Goal: Task Accomplishment & Management: Use online tool/utility

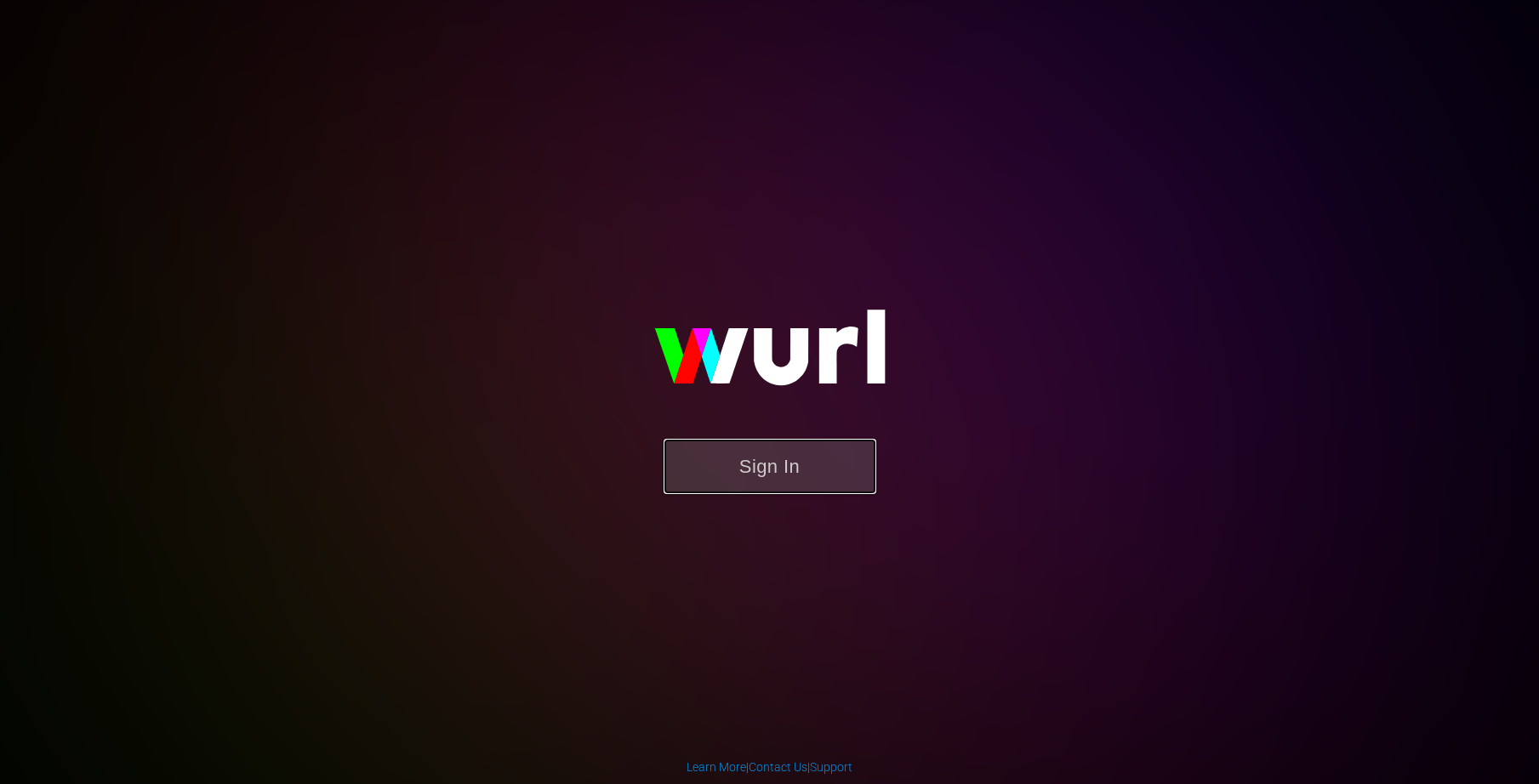
click at [713, 451] on button "Sign In" at bounding box center [769, 467] width 212 height 56
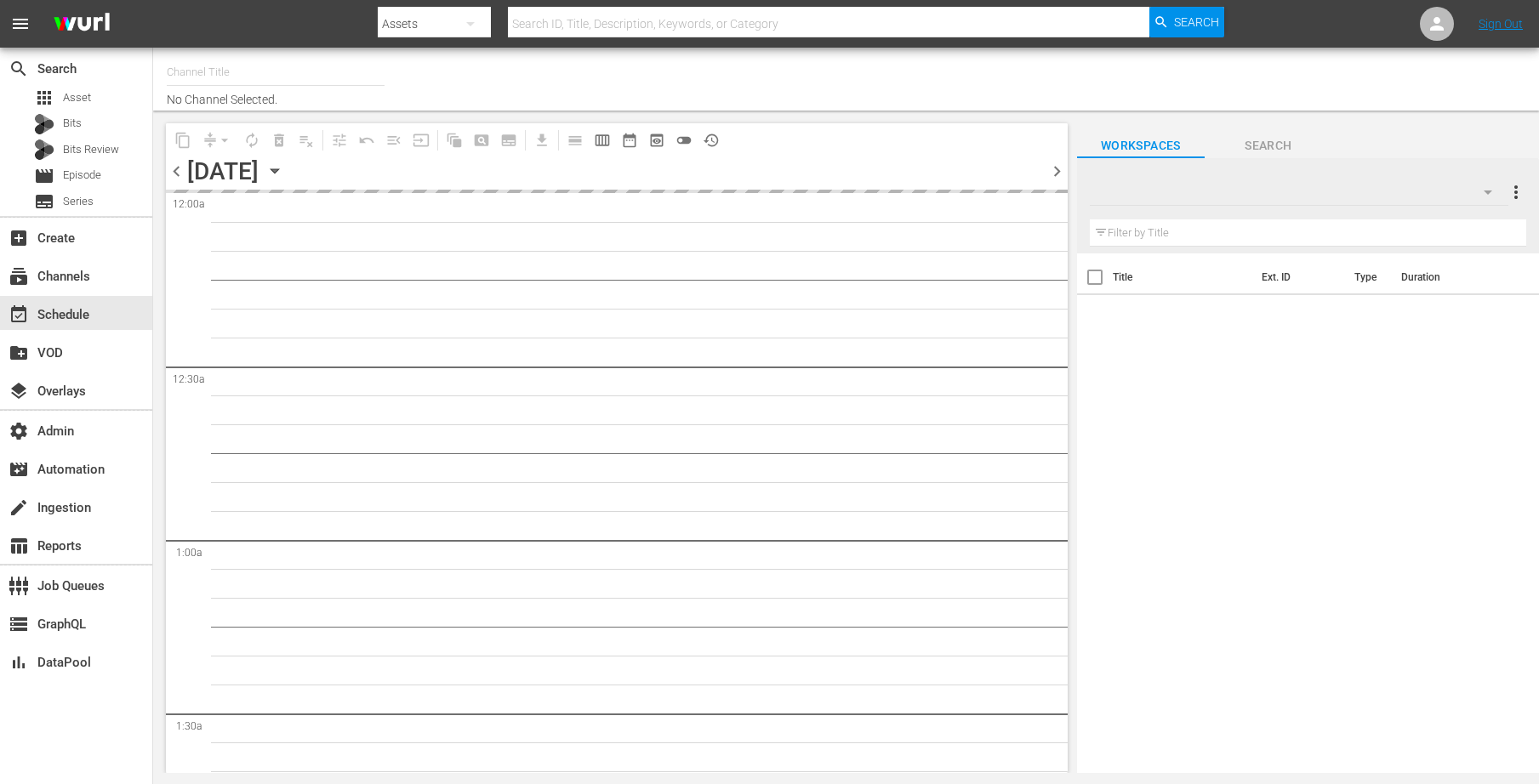
type input "Love After Lockup We TV (2043)"
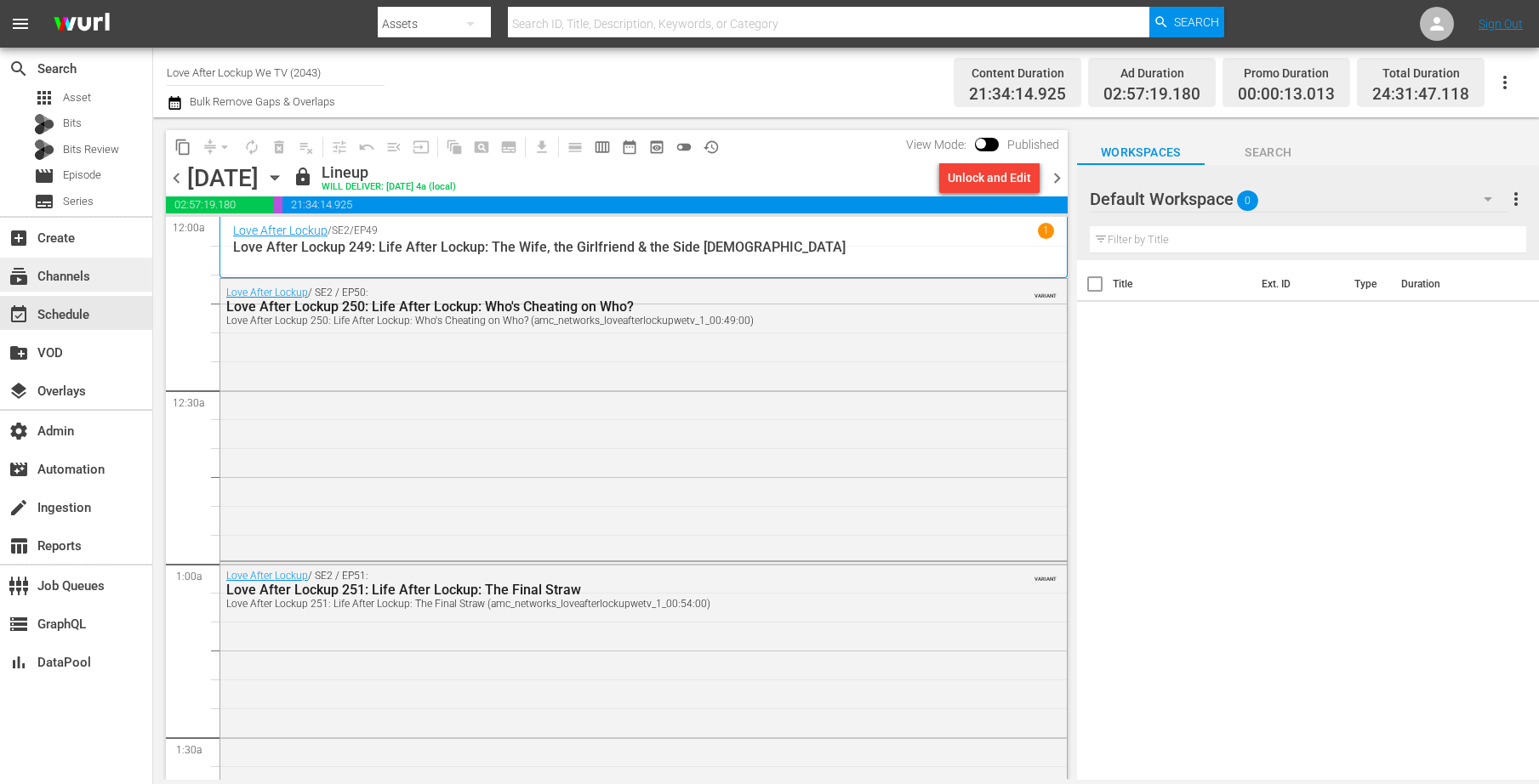
click at [102, 280] on div "subscriptions Channels" at bounding box center [76, 275] width 152 height 34
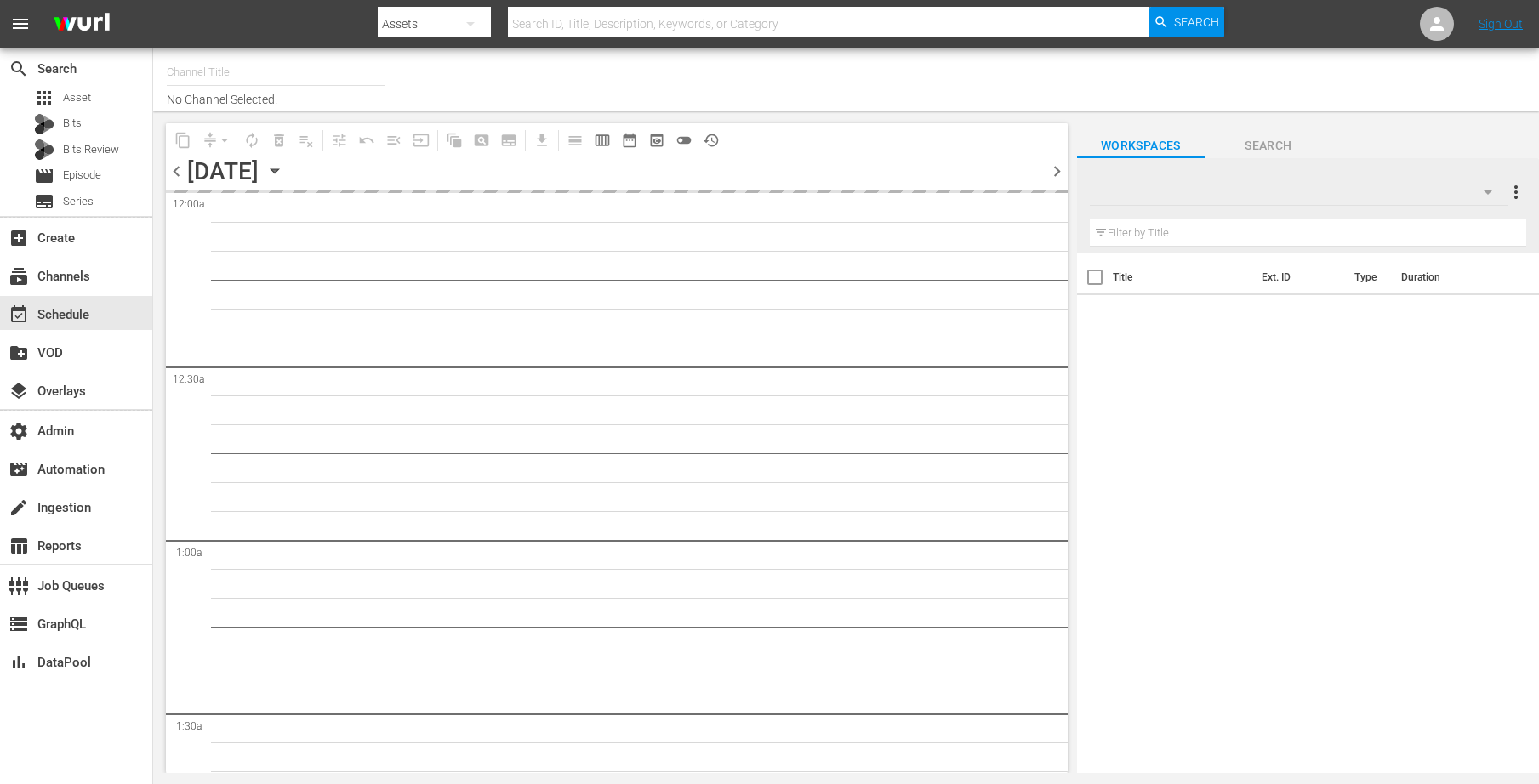
type input "Love After Lockup We TV (2043)"
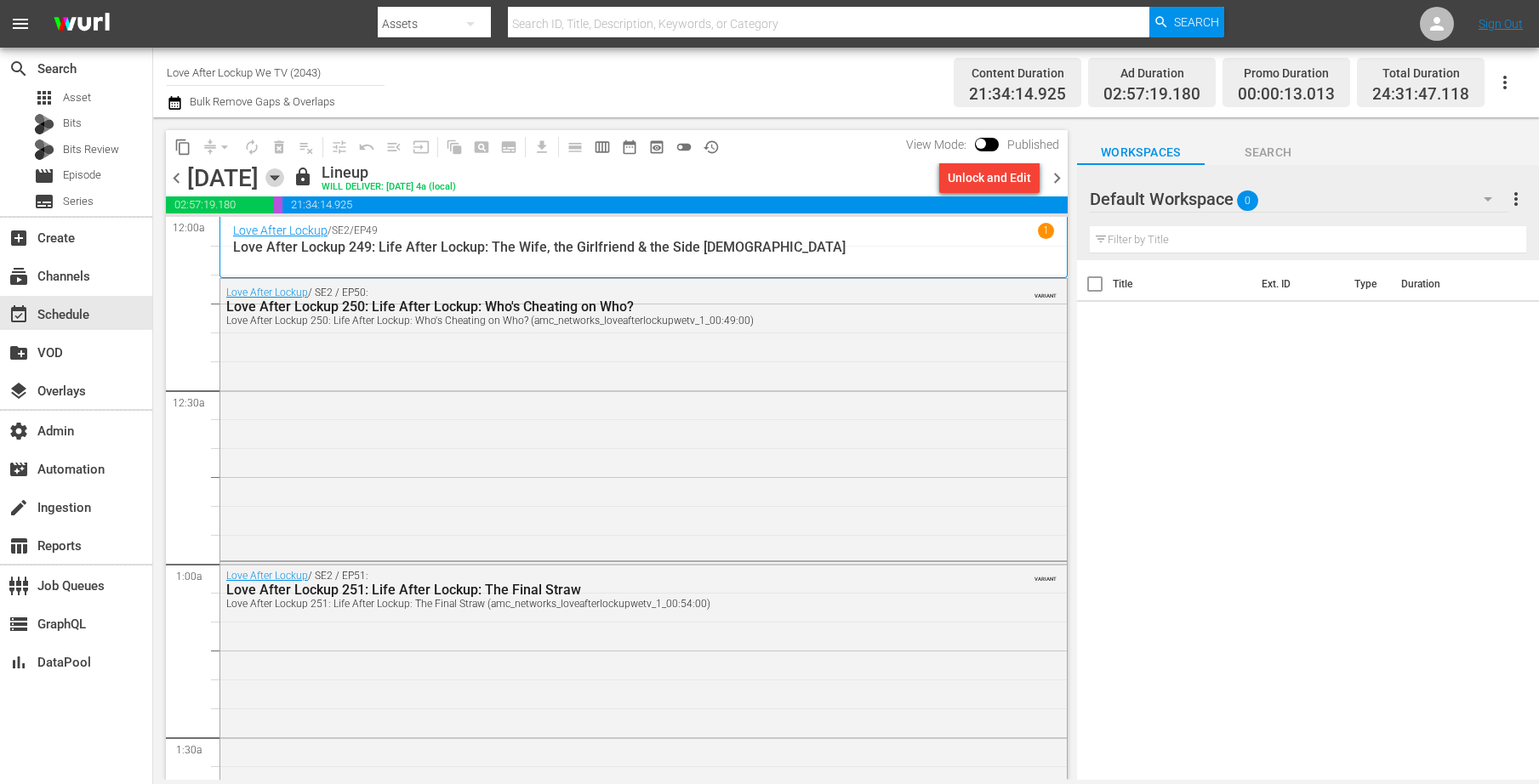
click at [284, 177] on icon "button" at bounding box center [274, 177] width 19 height 19
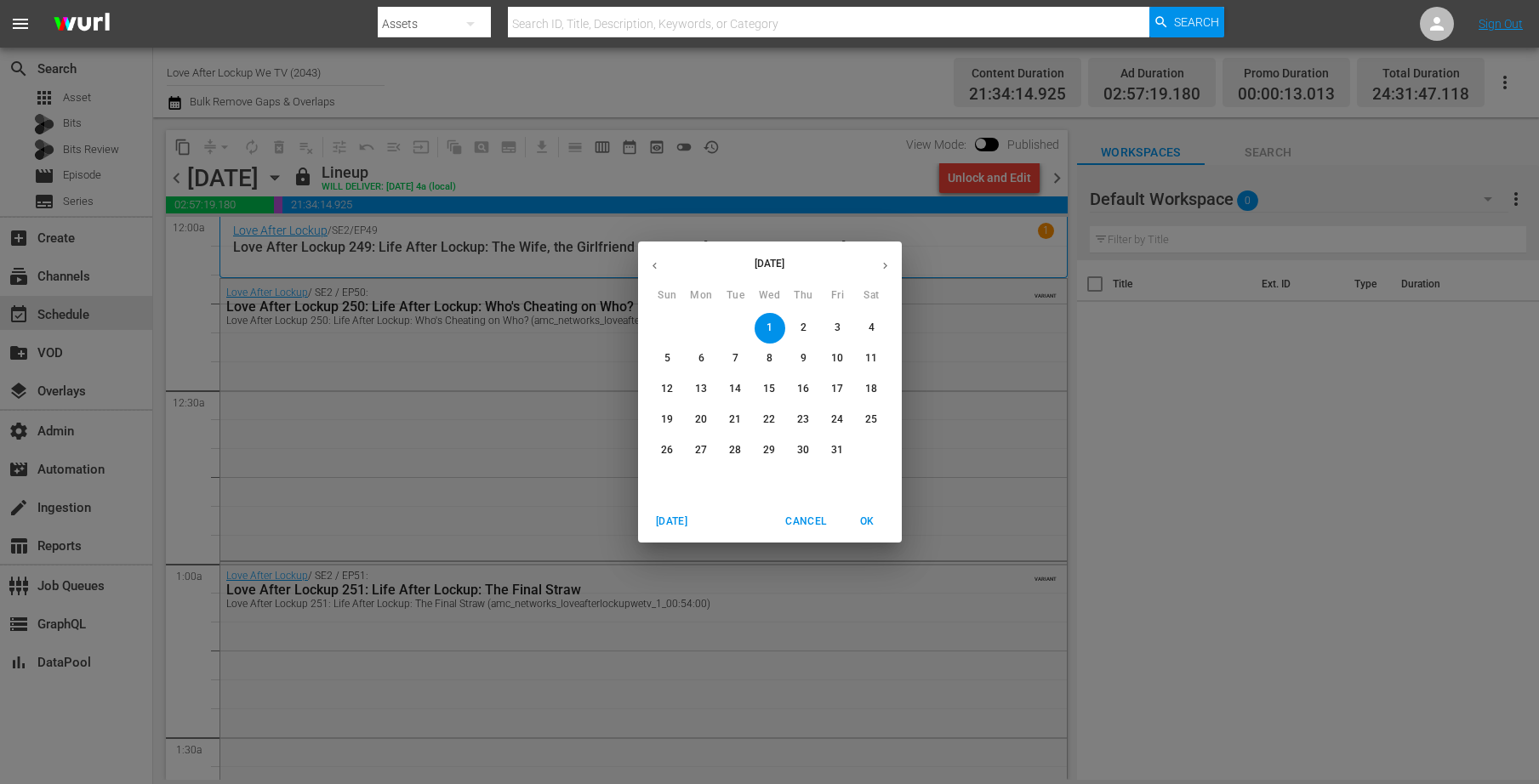
click at [660, 260] on icon "button" at bounding box center [654, 266] width 13 height 13
click at [804, 426] on p "25" at bounding box center [802, 419] width 12 height 14
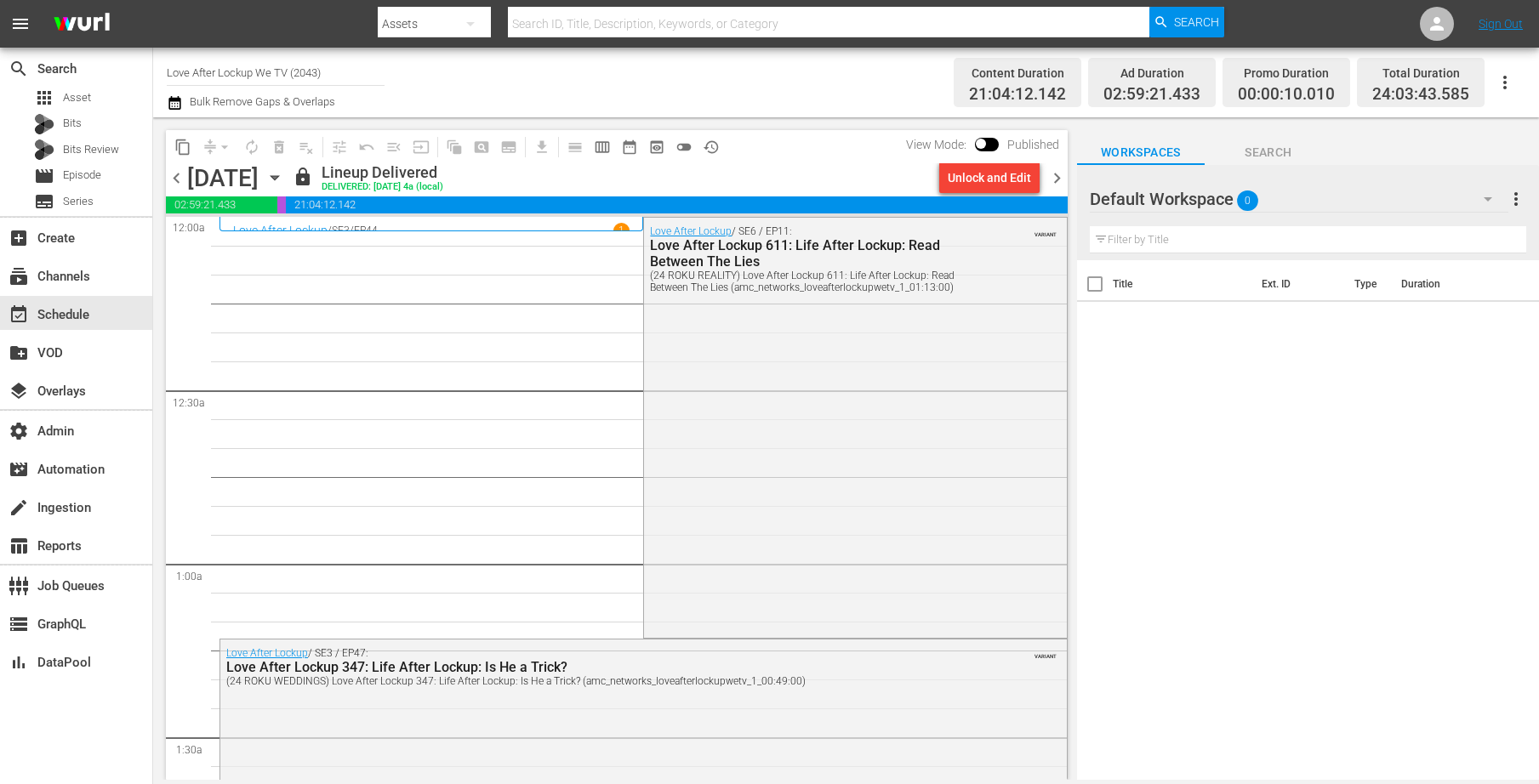
click at [309, 67] on input "Love After Lockup We TV (2043)" at bounding box center [275, 73] width 218 height 41
click at [320, 72] on input "Love After Lockup We TV (2043)" at bounding box center [275, 73] width 218 height 41
click at [327, 72] on input "Love After Lockup We TV (2043)" at bounding box center [275, 73] width 218 height 41
click at [88, 277] on div "subscriptions Channels" at bounding box center [48, 273] width 95 height 15
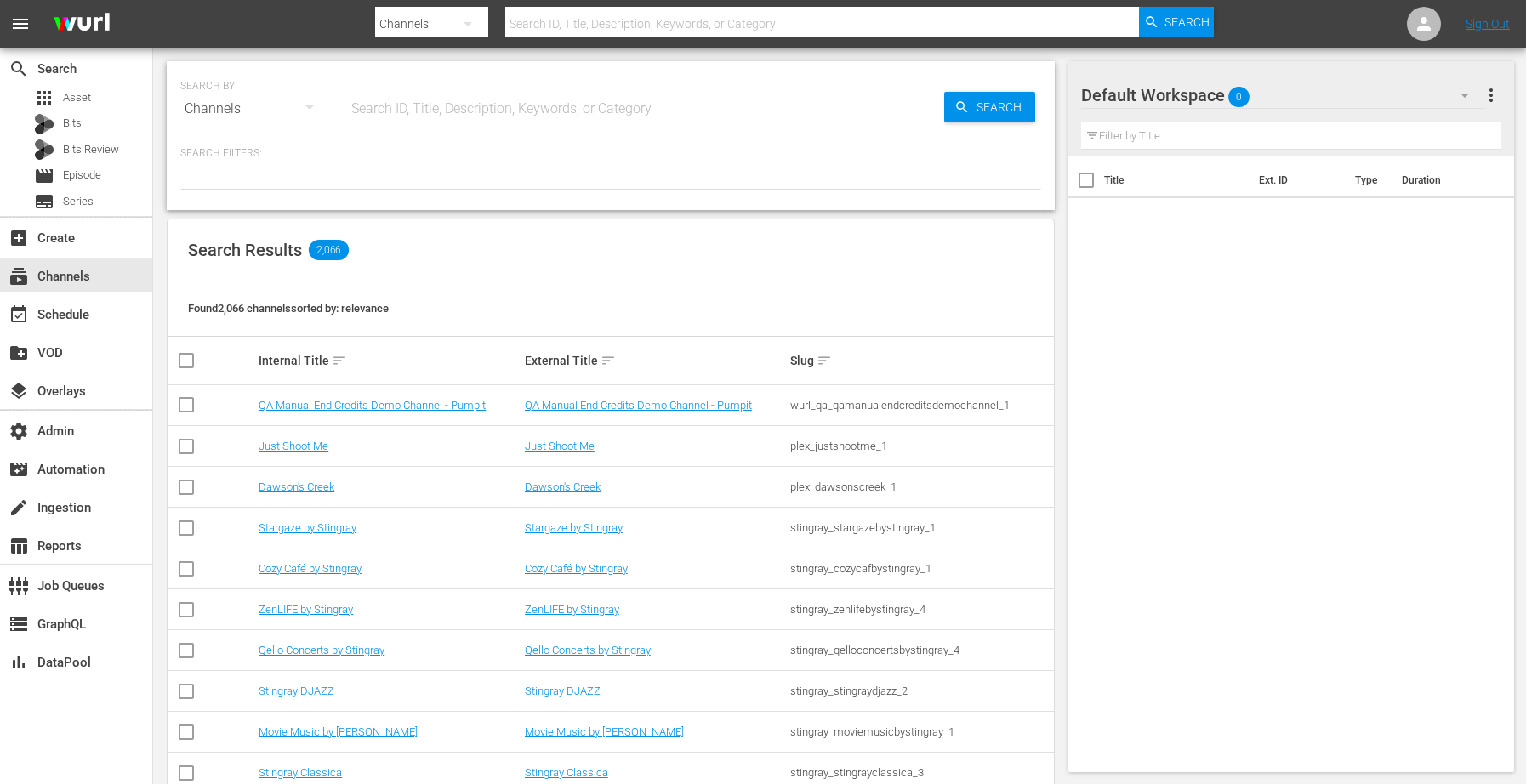
click at [504, 109] on input "text" at bounding box center [645, 109] width 597 height 41
type input "love after"
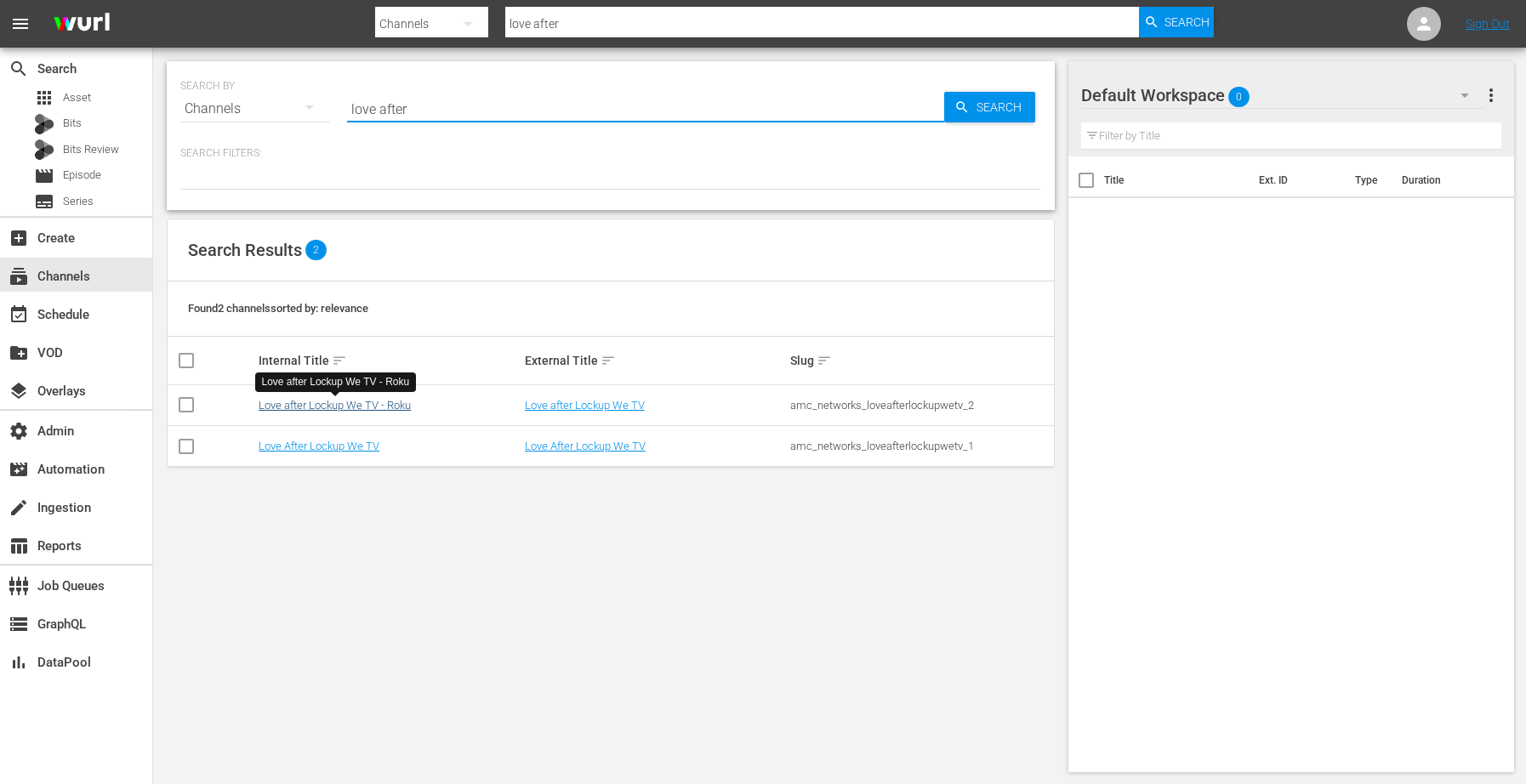
type input "love after"
click at [401, 408] on link "Love after Lockup We TV - Roku" at bounding box center [335, 405] width 152 height 13
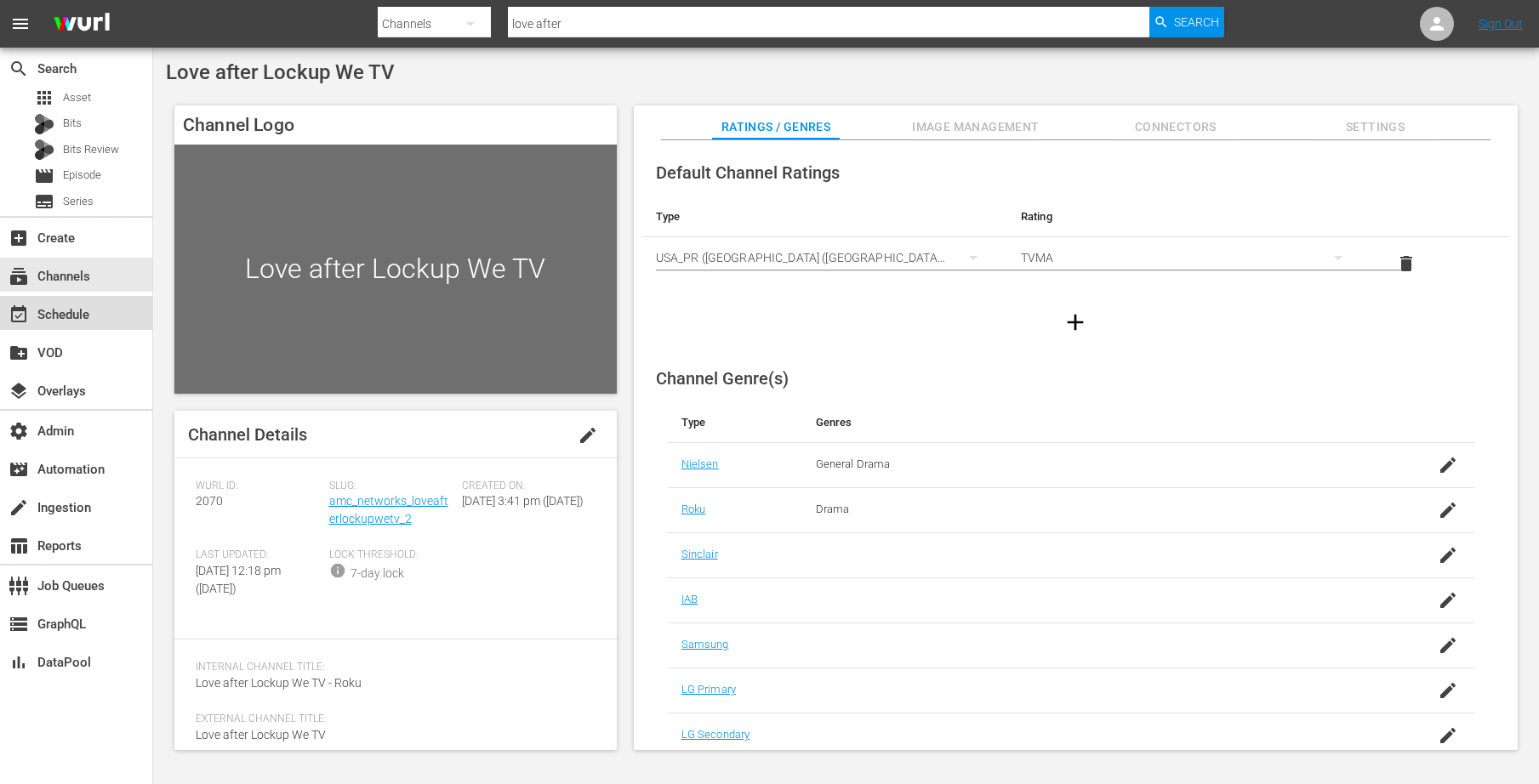
click at [39, 327] on div "event_available Schedule" at bounding box center [76, 313] width 152 height 34
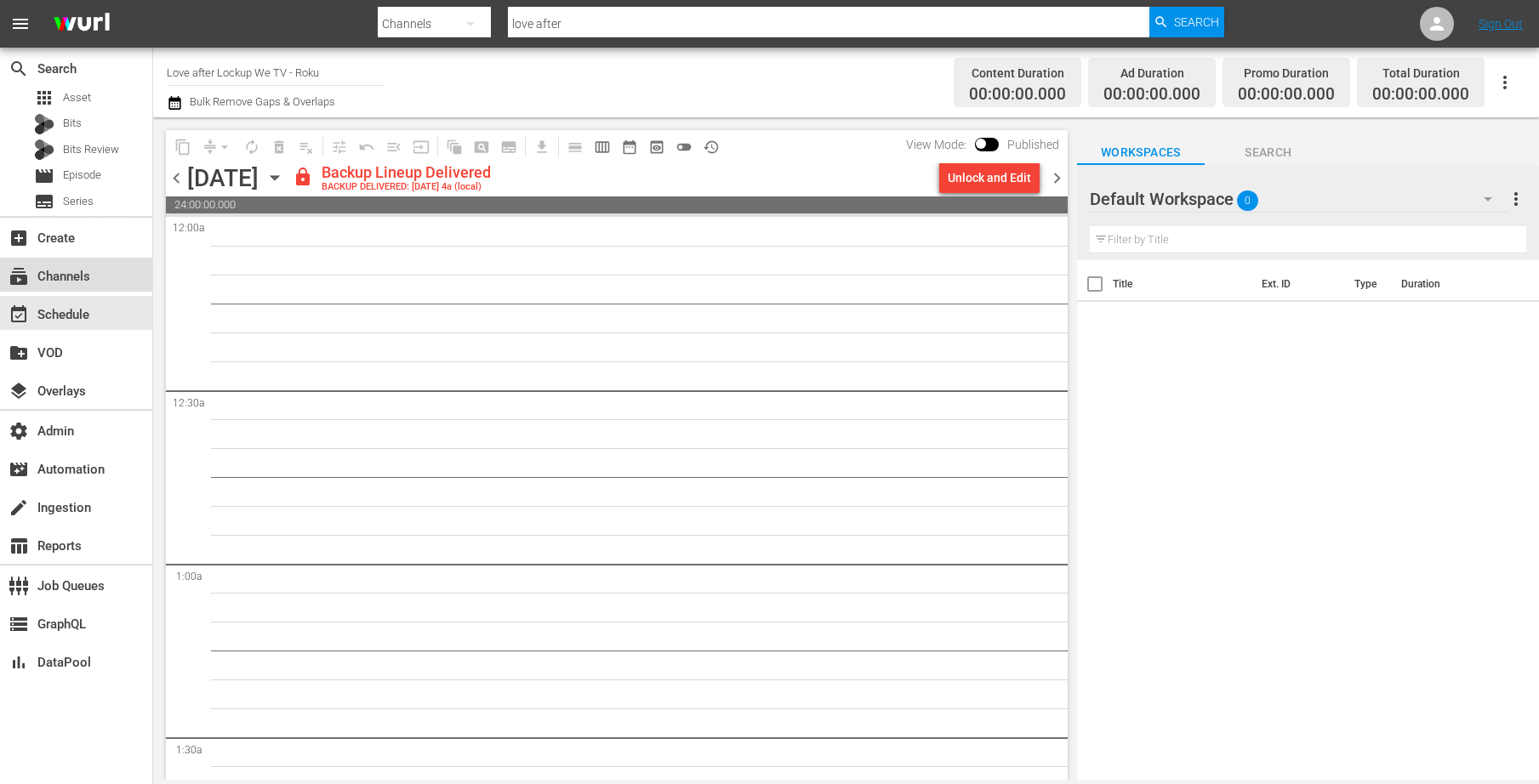
click at [120, 280] on div "subscriptions Channels" at bounding box center [76, 275] width 152 height 34
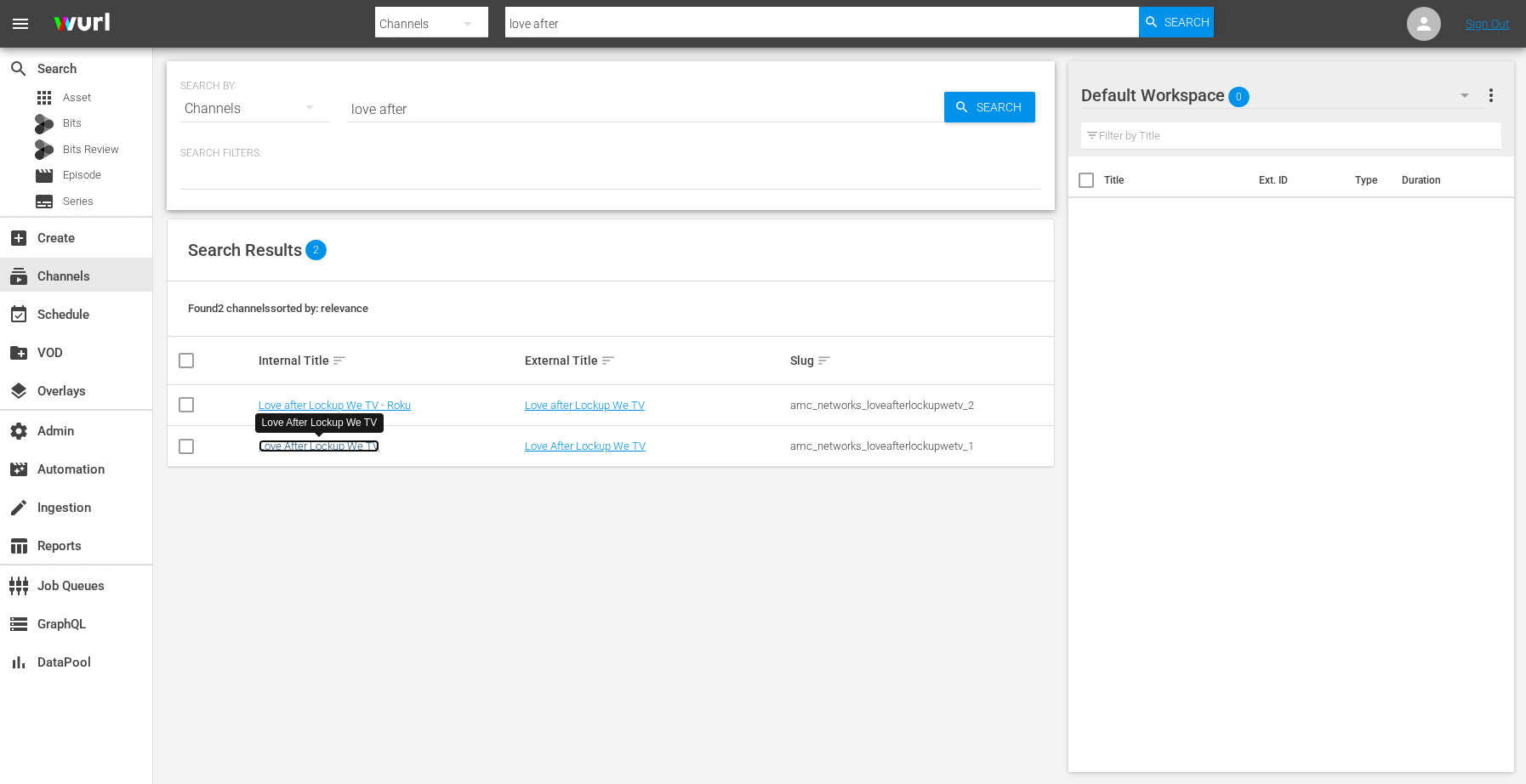
click at [310, 449] on link "Love After Lockup We TV" at bounding box center [319, 446] width 121 height 13
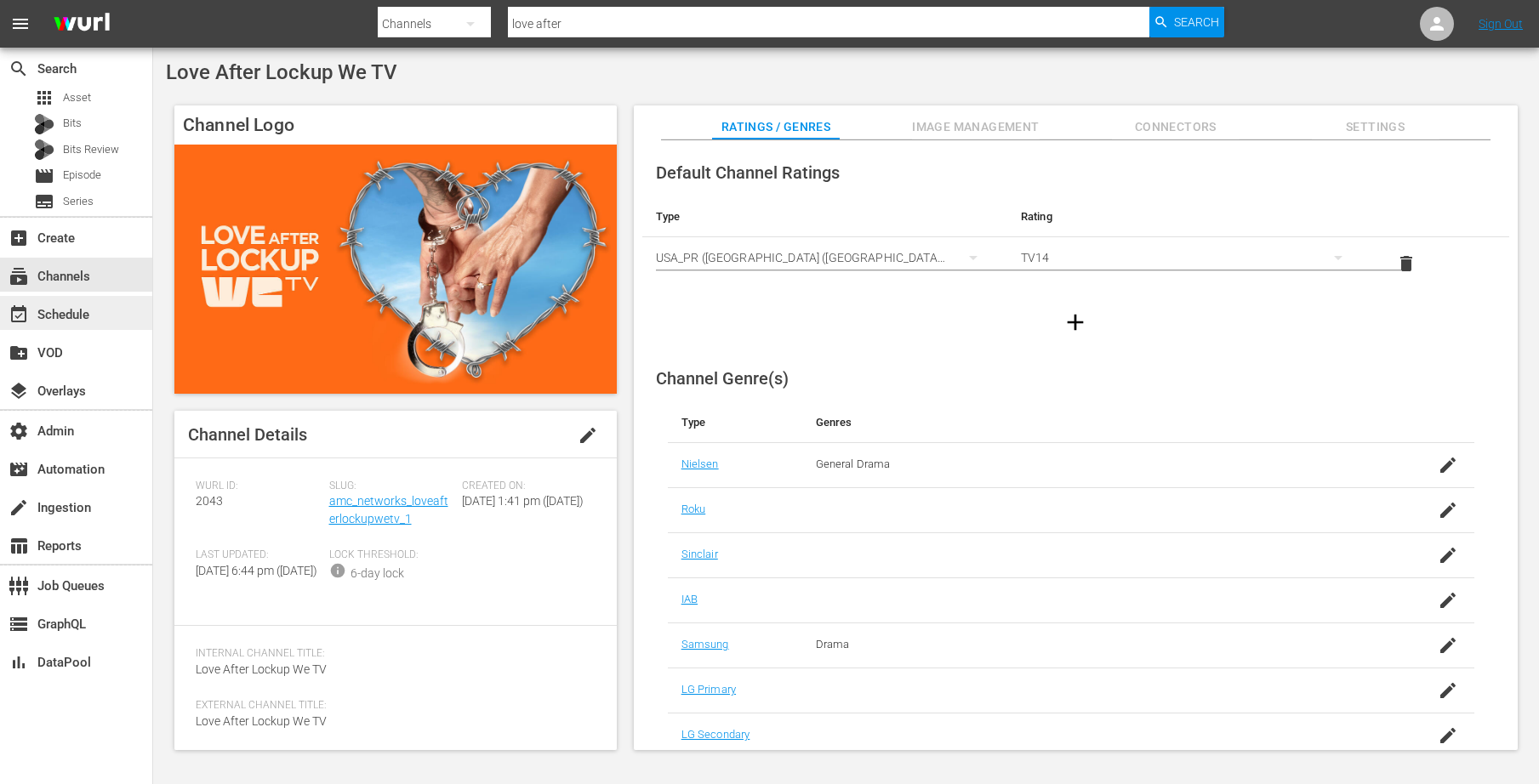
click at [76, 314] on div "event_available Schedule" at bounding box center [48, 312] width 95 height 15
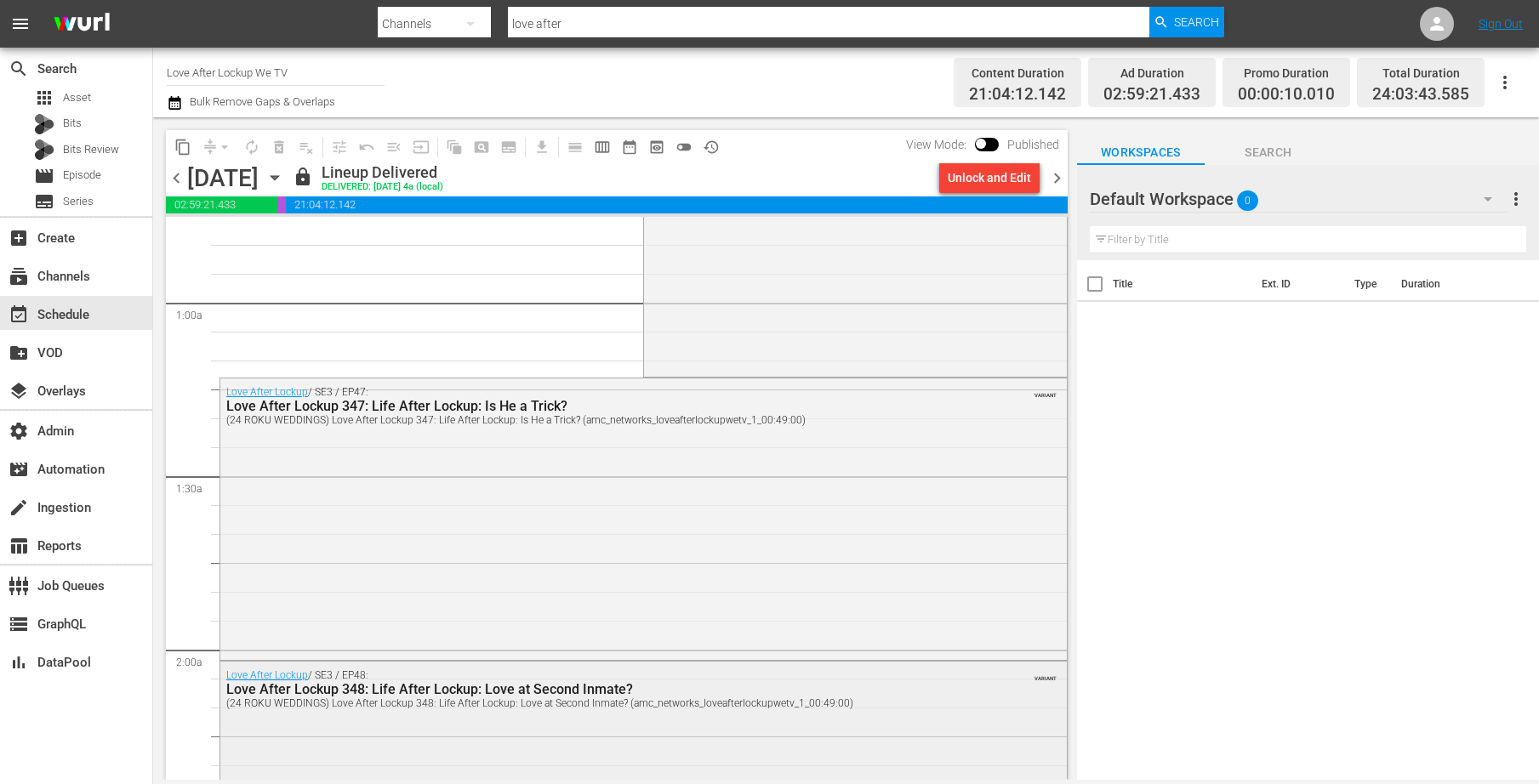
scroll to position [363, 0]
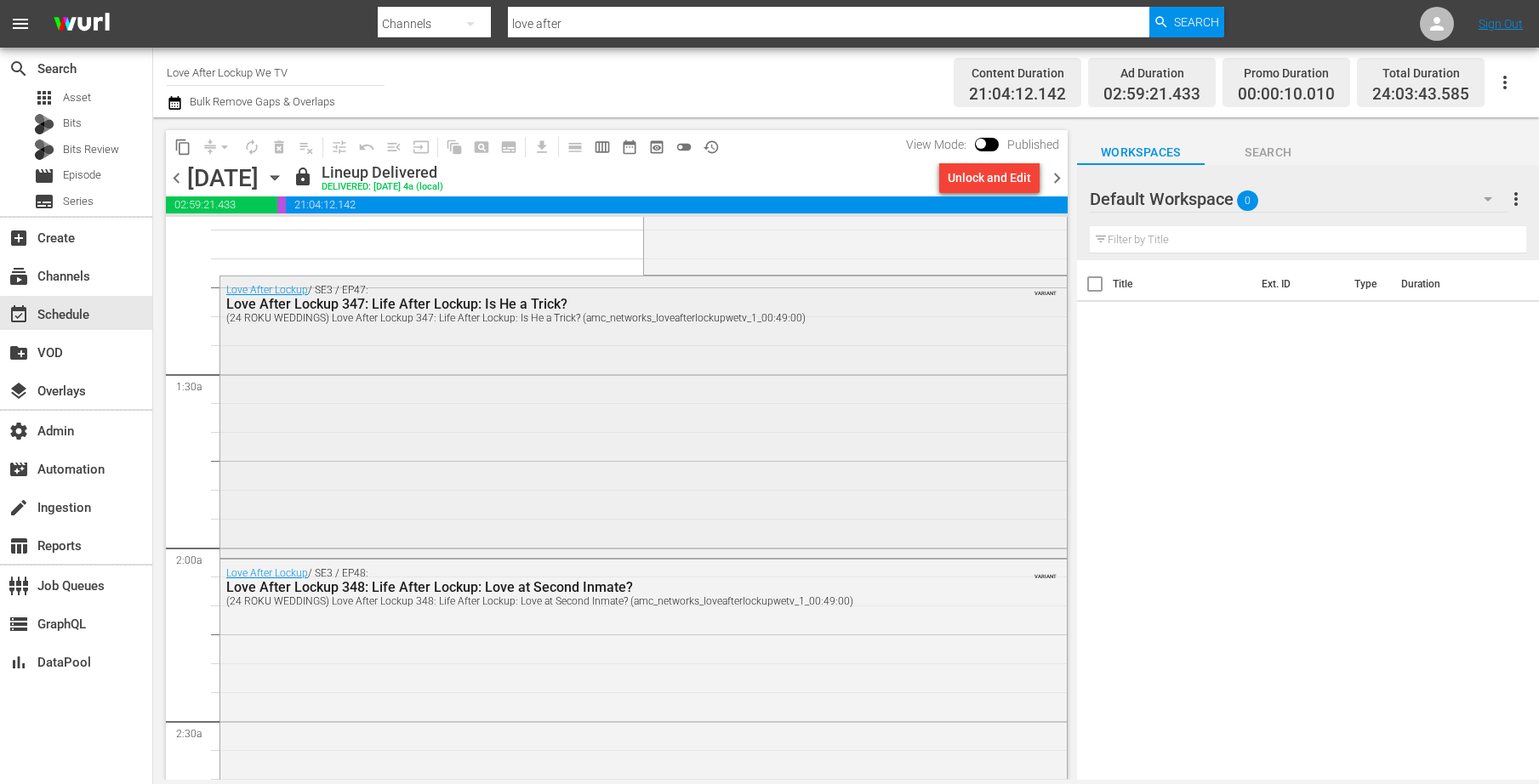
click at [476, 446] on div "Love After Lockup / SE3 / EP47: Love After Lockup 347: Life After Lockup: Is He…" at bounding box center [644, 416] width 847 height 278
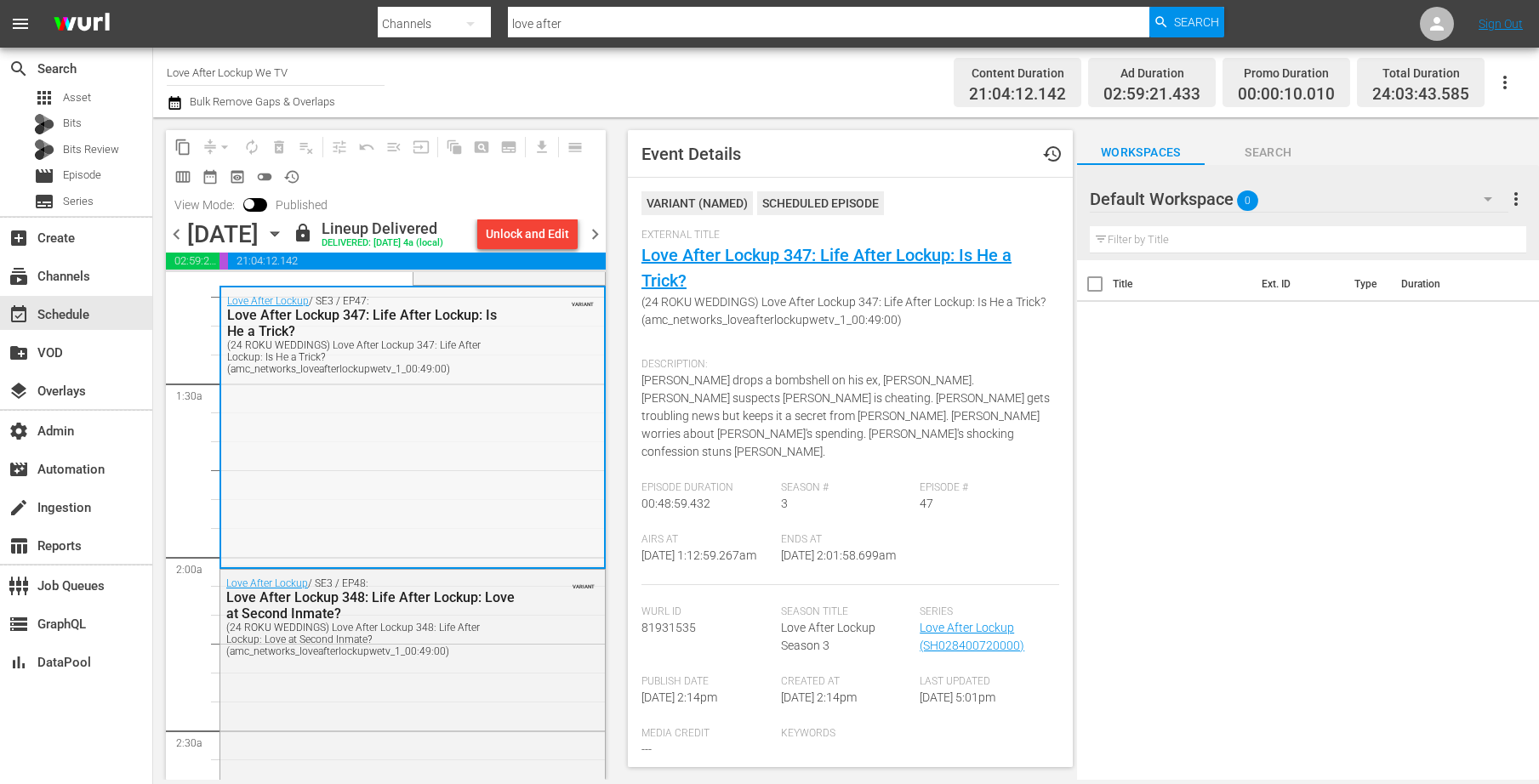
scroll to position [425, 0]
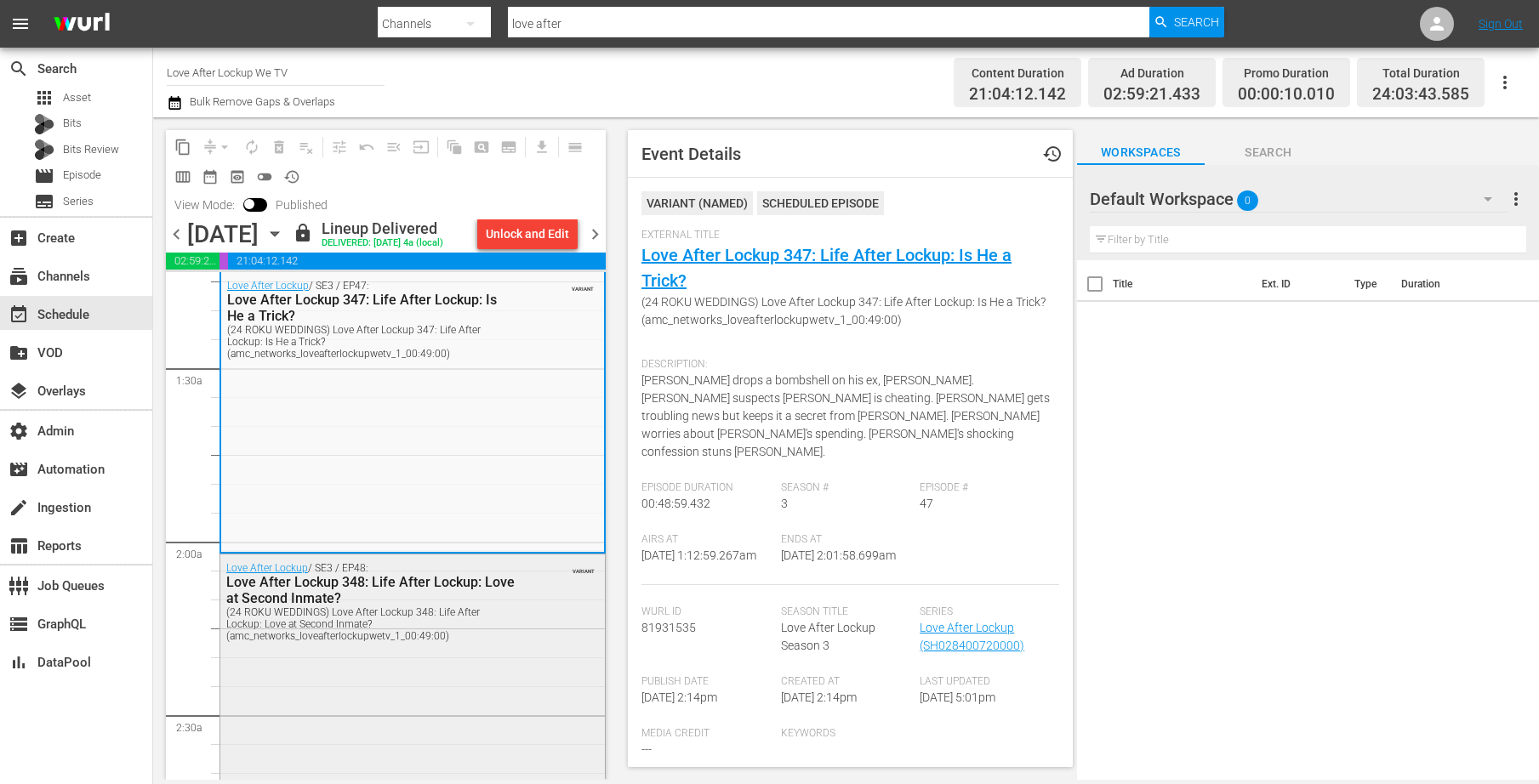
click at [461, 642] on div "(24 ROKU WEDDINGS) Love After Lockup 348: Life After Lockup: Love at Second Inm…" at bounding box center [372, 625] width 290 height 36
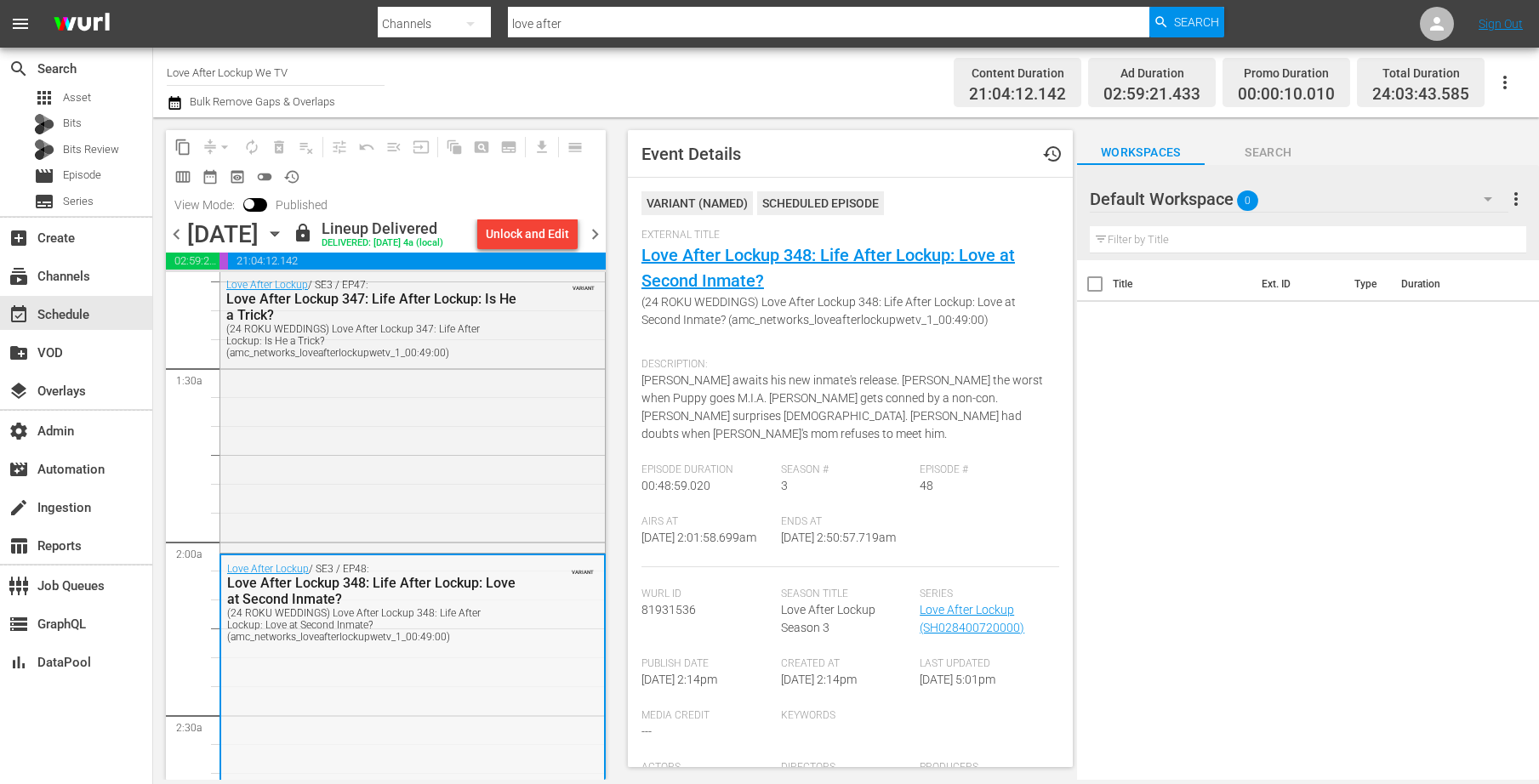
scroll to position [734, 0]
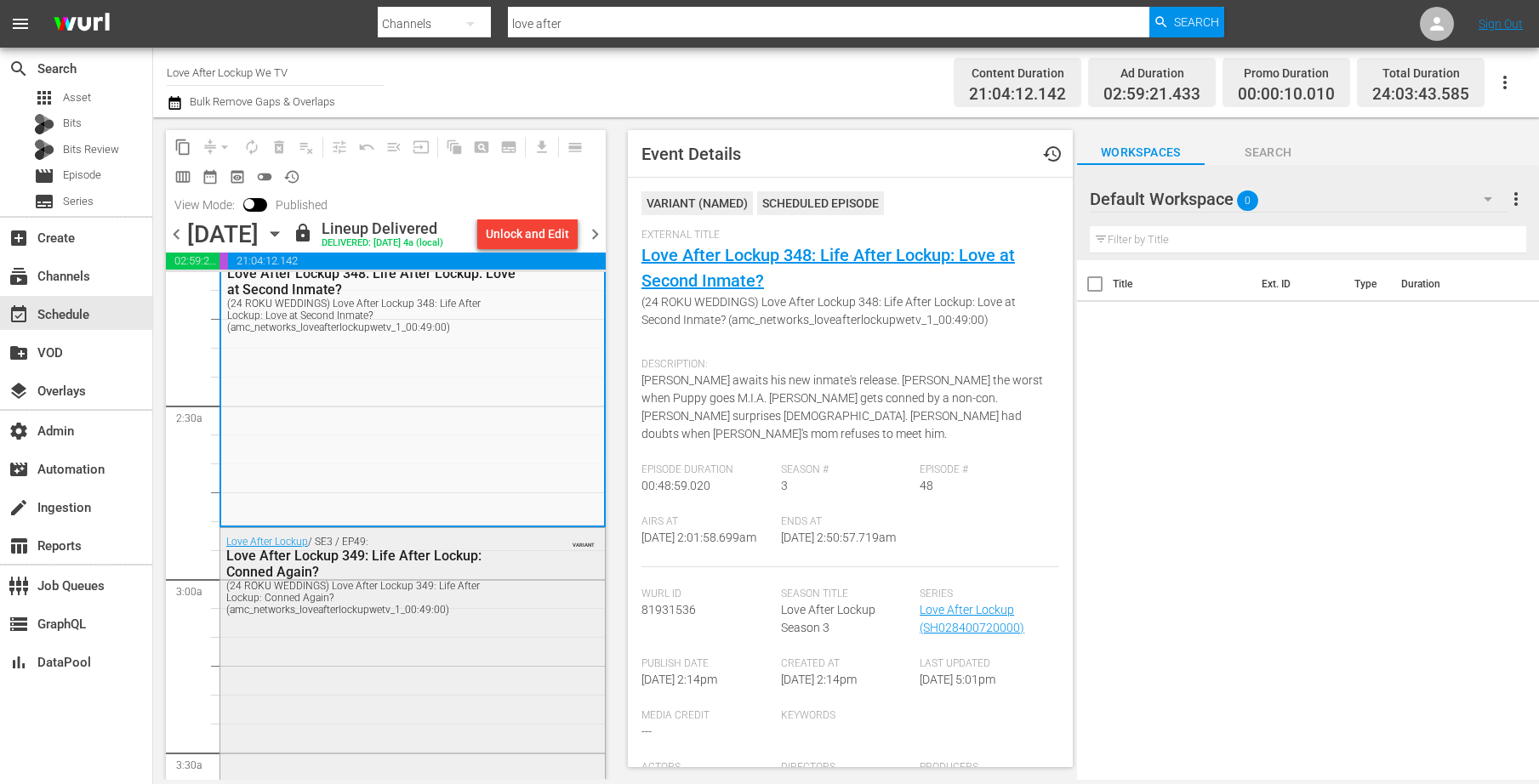
click at [467, 656] on div "Love After Lockup / SE3 / EP49: Love After Lockup 349: Life After Lockup: Conne…" at bounding box center [412, 668] width 385 height 278
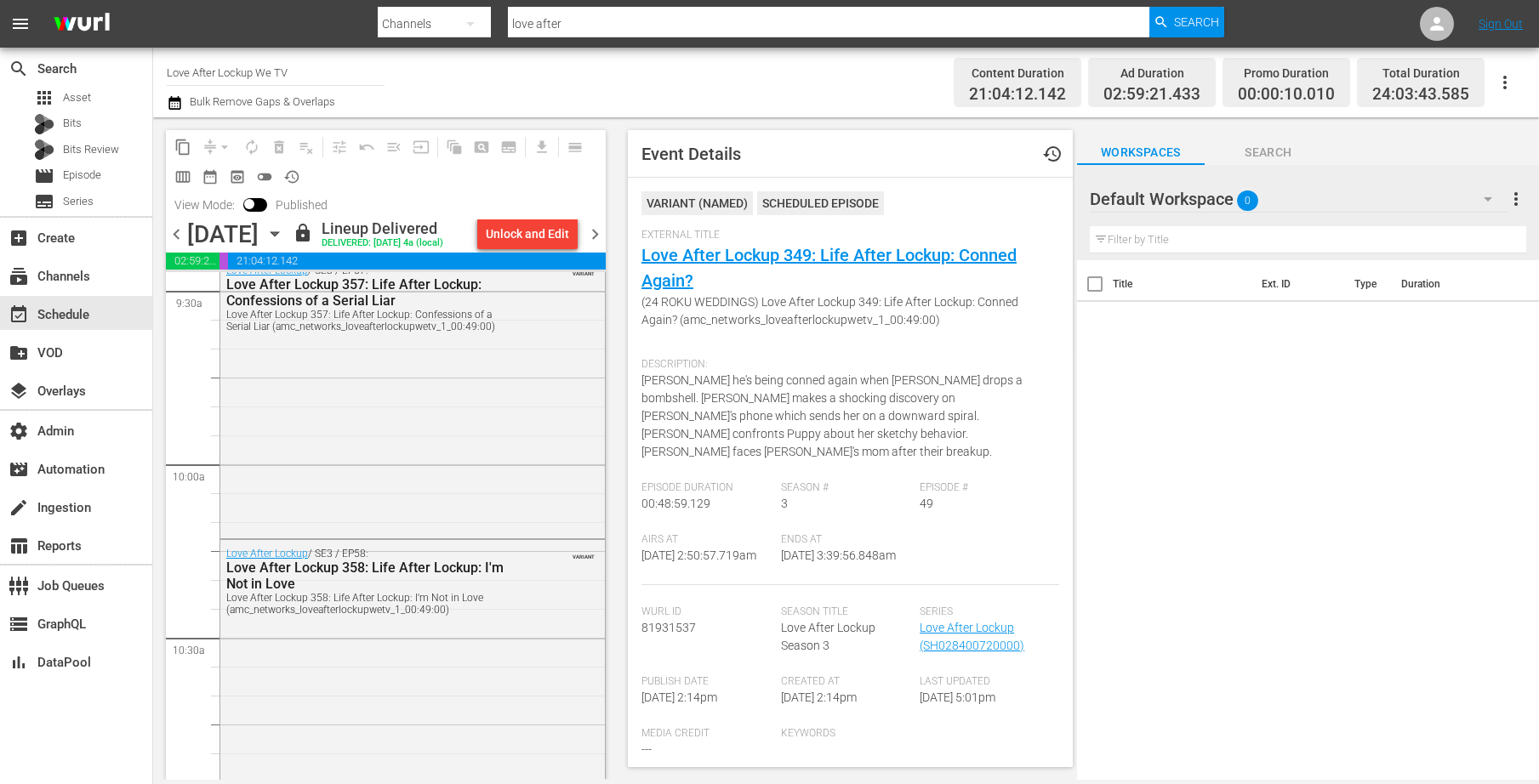
scroll to position [3286, 0]
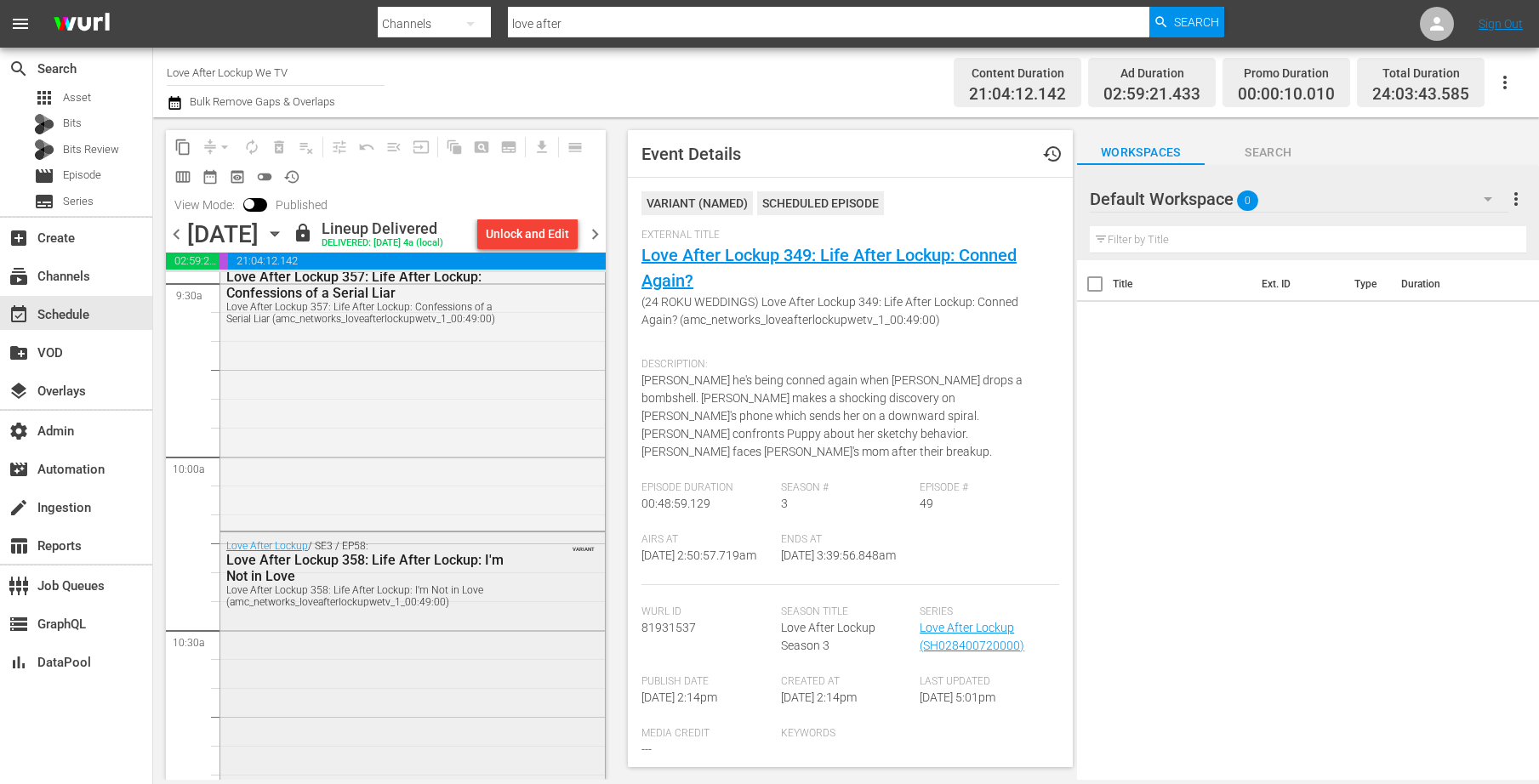
click at [426, 696] on div "Love After Lockup / SE3 / EP58: Love After Lockup 358: Life After Lockup: I'm N…" at bounding box center [412, 671] width 385 height 278
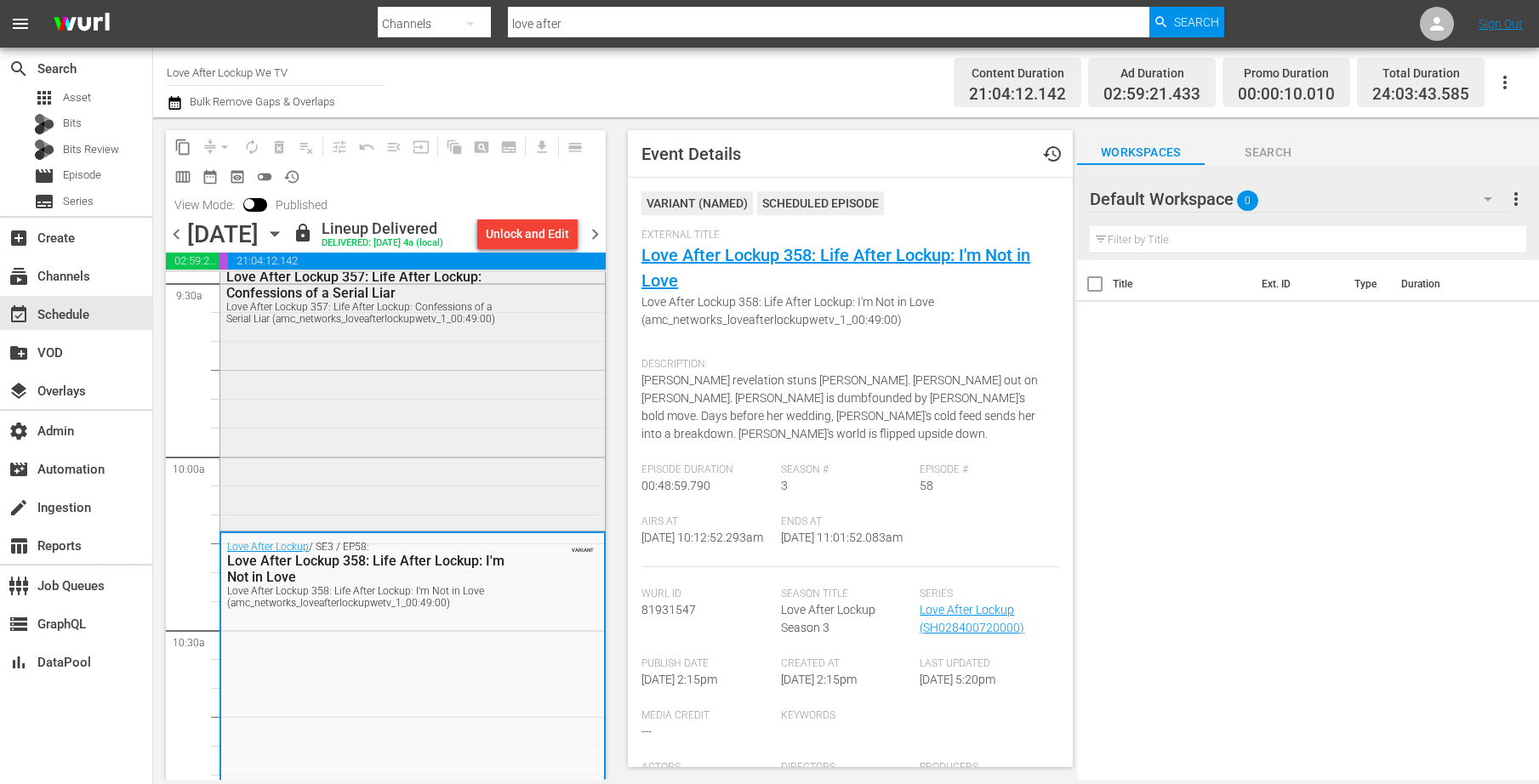
click at [281, 461] on div "Love After Lockup / SE3 / EP57: Love After Lockup 357: Life After Lockup: Confe…" at bounding box center [412, 388] width 385 height 278
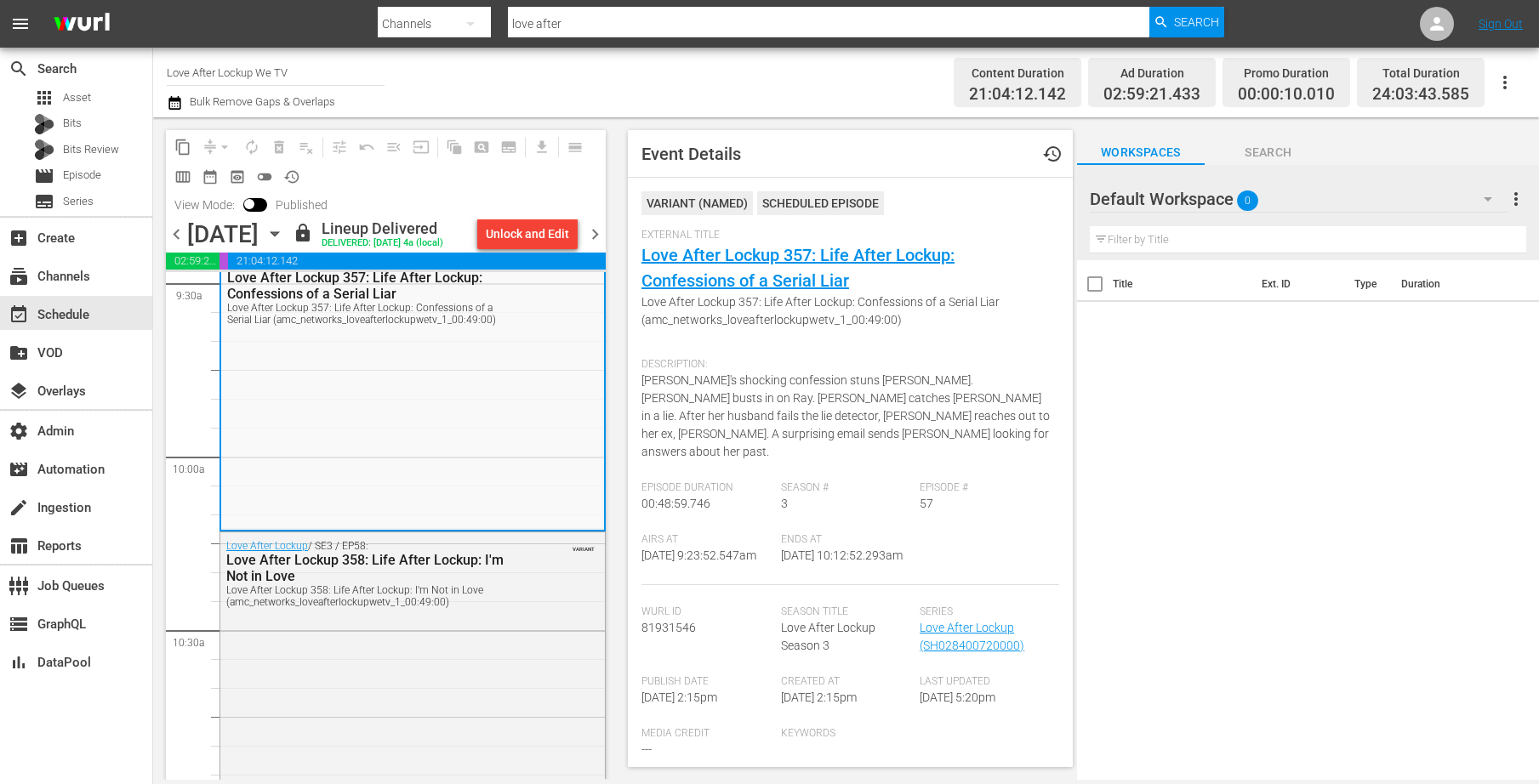
scroll to position [3600, 0]
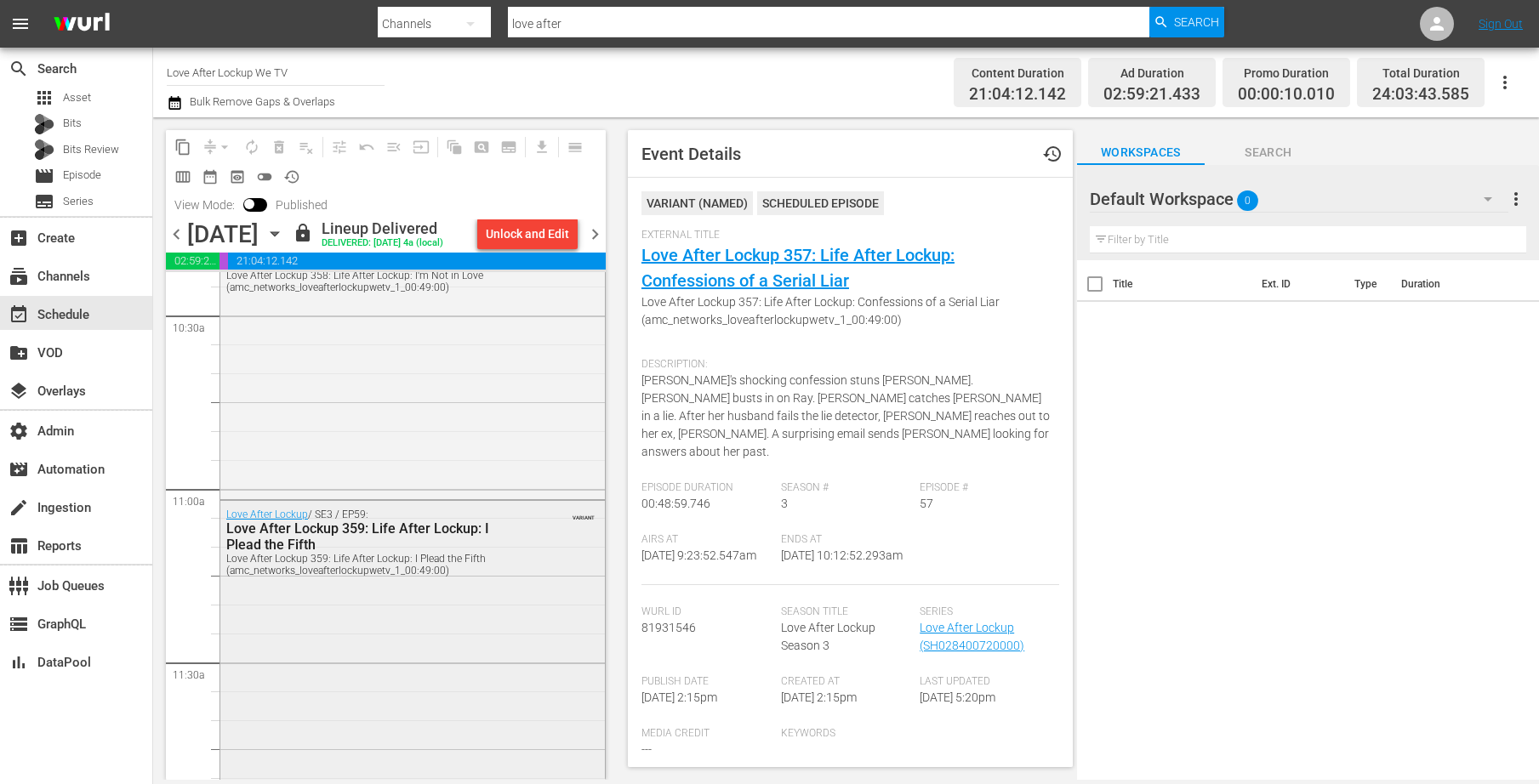
click at [328, 635] on div "Love After Lockup / SE3 / EP59: Love After Lockup 359: Life After Lockup: I Ple…" at bounding box center [412, 640] width 385 height 278
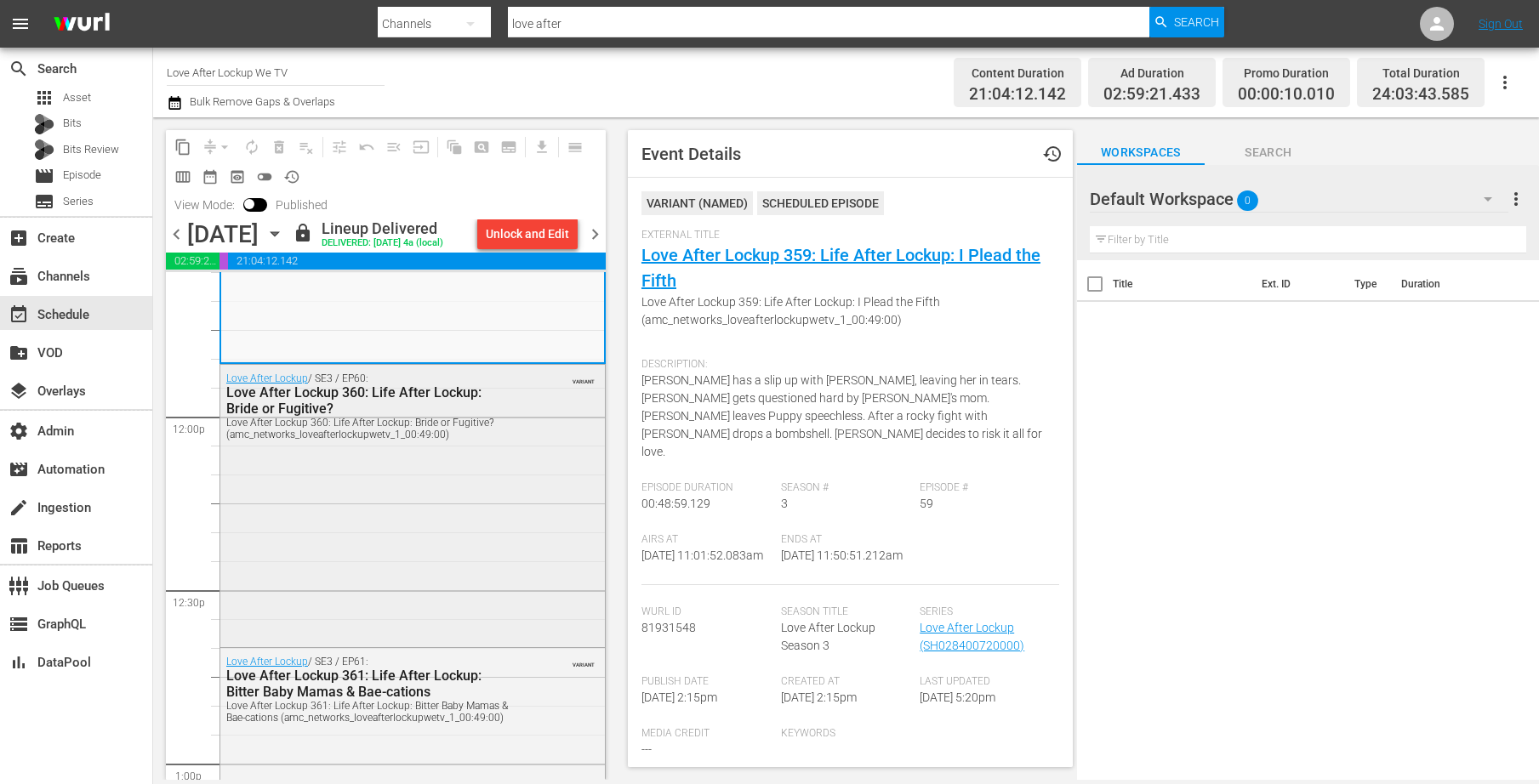
scroll to position [4036, 0]
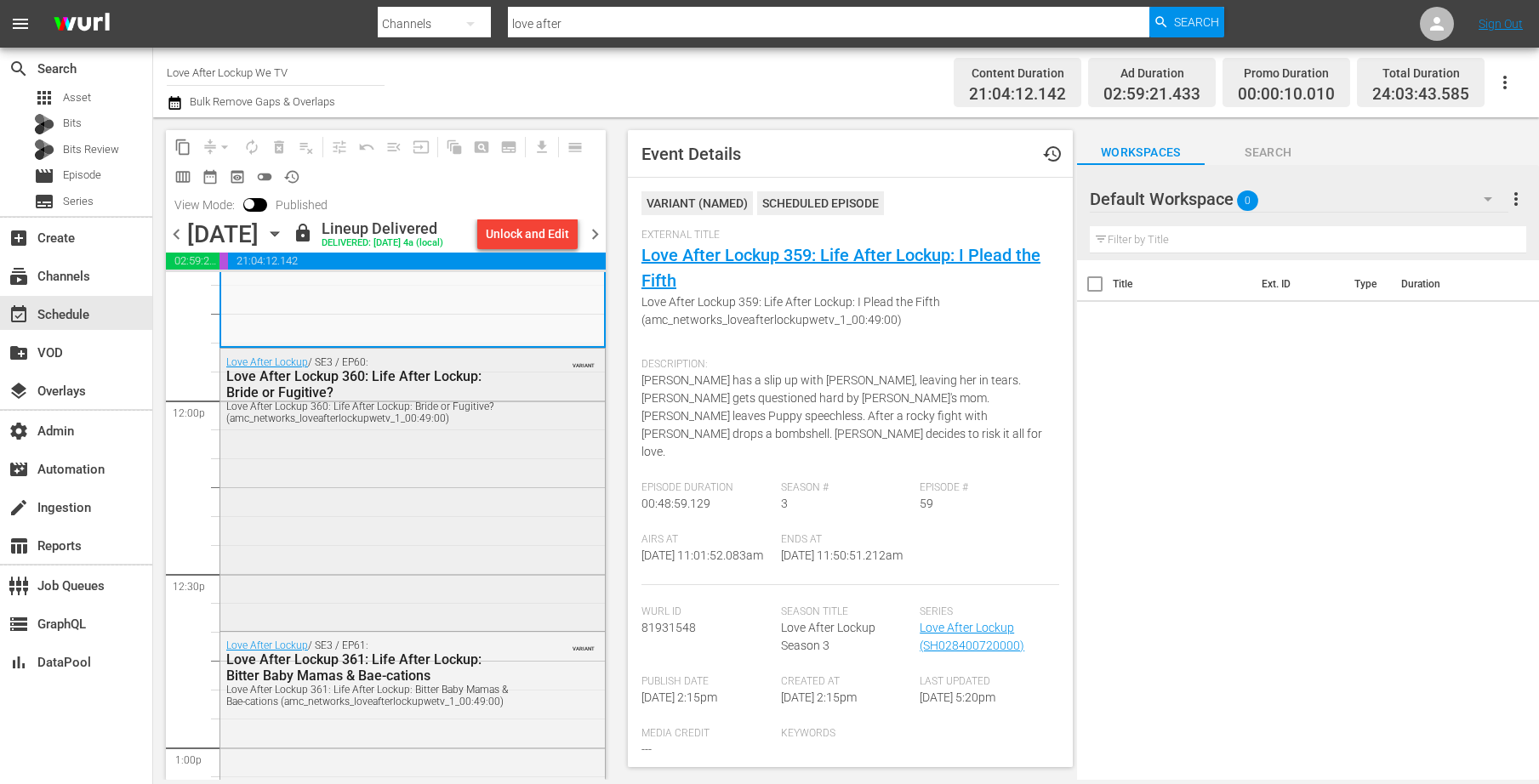
click at [378, 584] on div "Love After Lockup / SE3 / EP60: Love After Lockup 360: Life After Lockup: Bride…" at bounding box center [412, 487] width 385 height 278
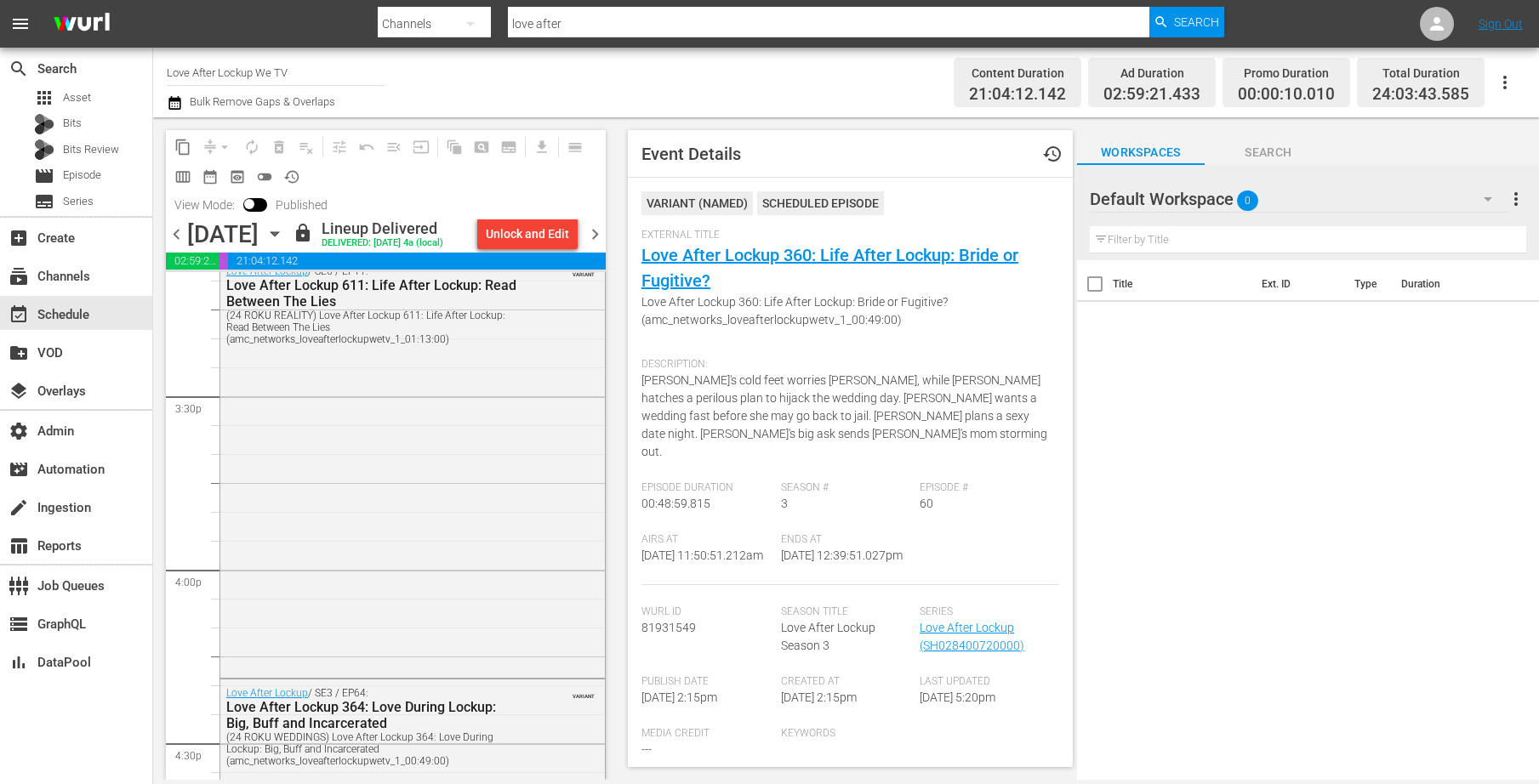
scroll to position [5226, 0]
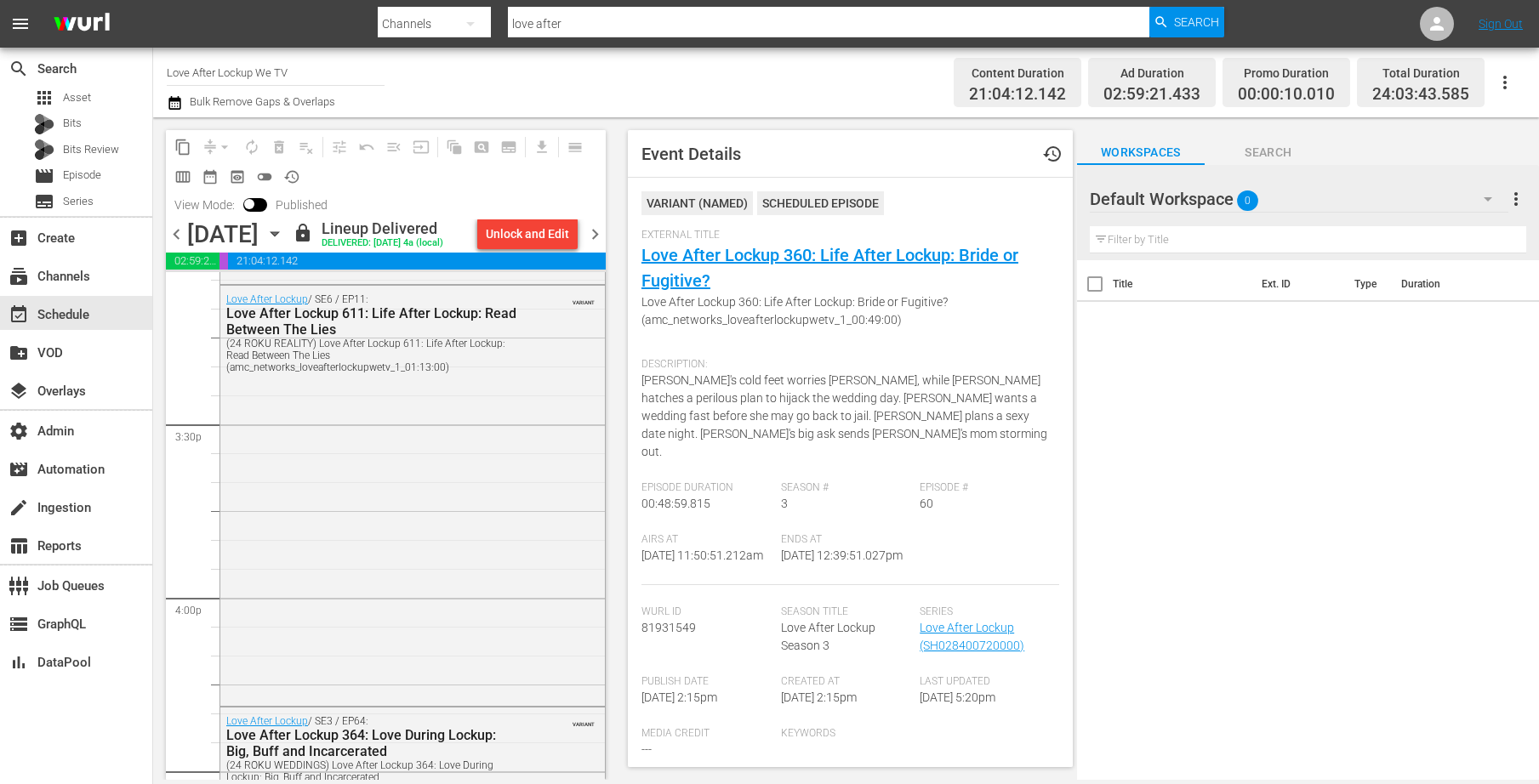
click at [373, 581] on div "Love After Lockup / SE6 / EP11: Love After Lockup 611: Life After Lockup: Read …" at bounding box center [412, 494] width 385 height 417
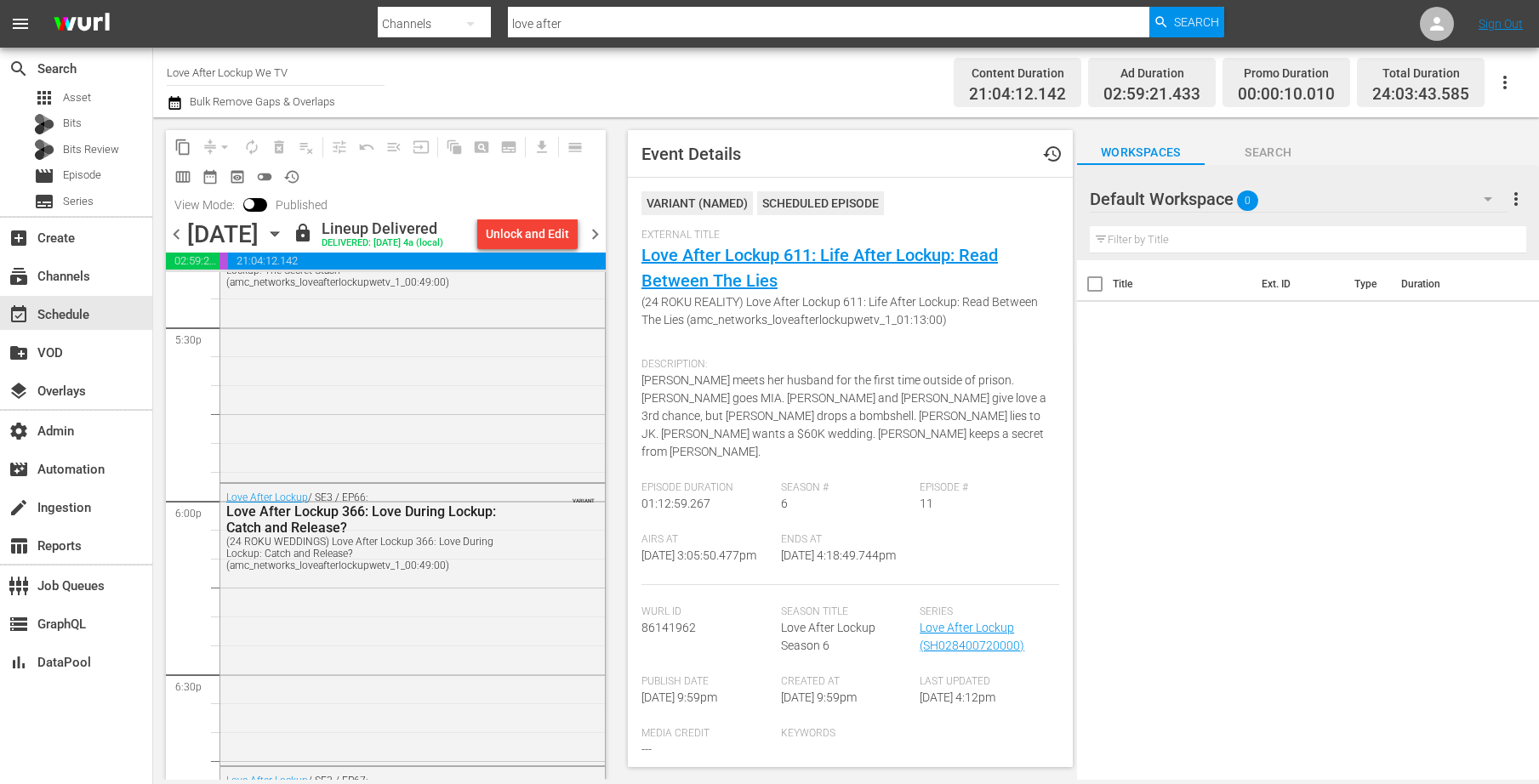
scroll to position [6182, 0]
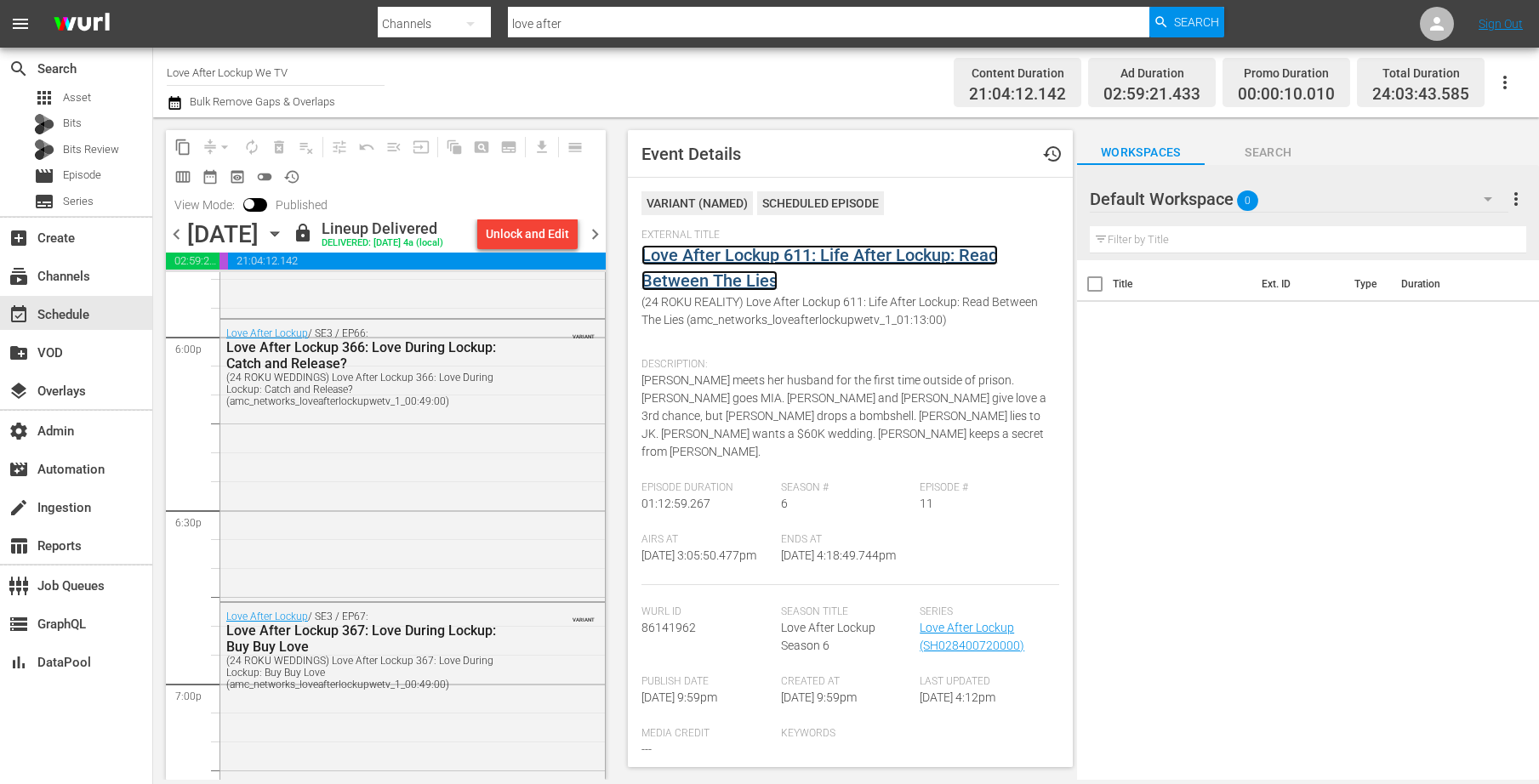
click at [726, 253] on link "Love After Lockup 611: Life After Lockup: Read Between The Lies" at bounding box center [820, 267] width 357 height 46
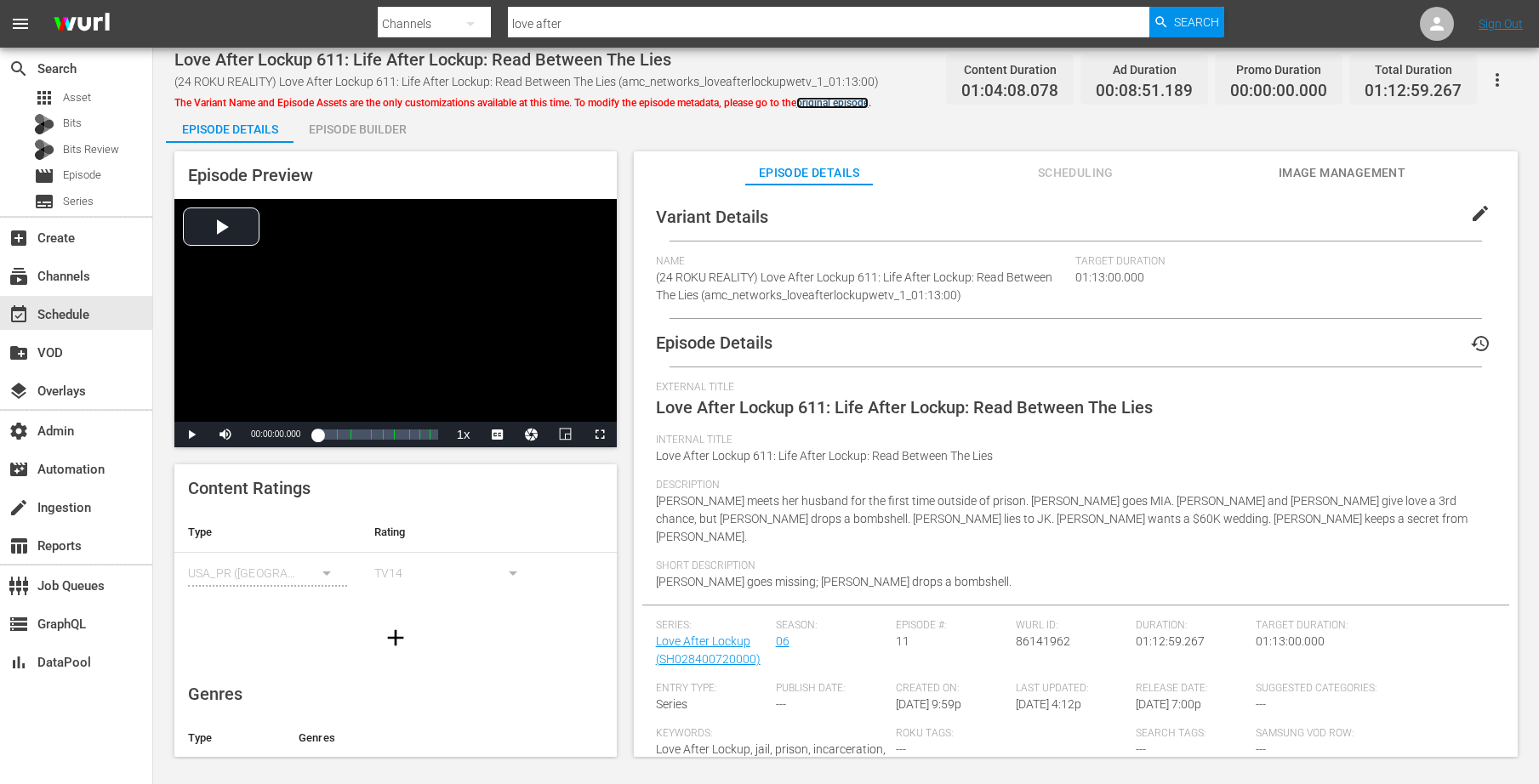
click at [843, 102] on link "original episode" at bounding box center [833, 102] width 73 height 12
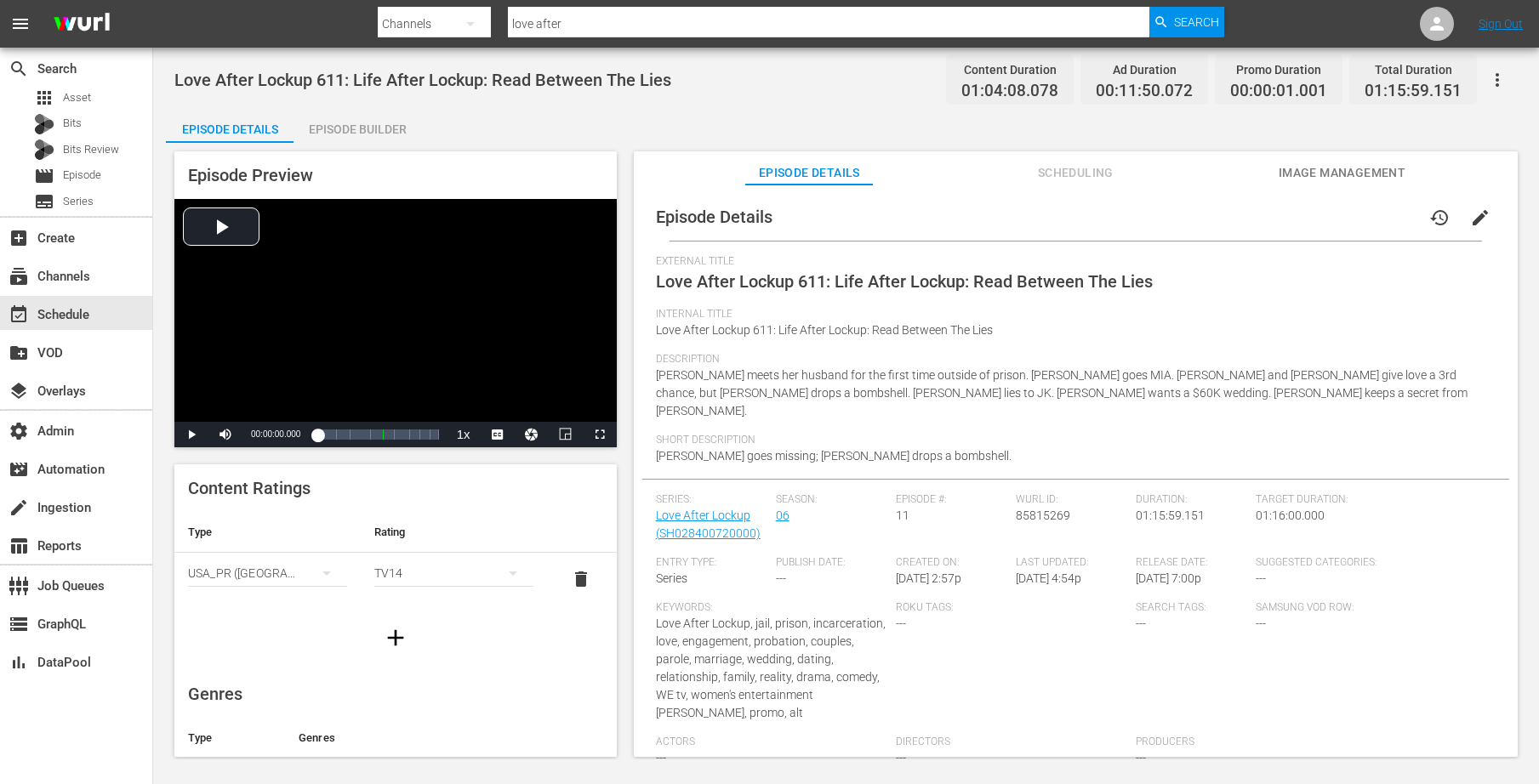
click at [1085, 178] on span "Scheduling" at bounding box center [1076, 173] width 127 height 22
